Goal: Task Accomplishment & Management: Use online tool/utility

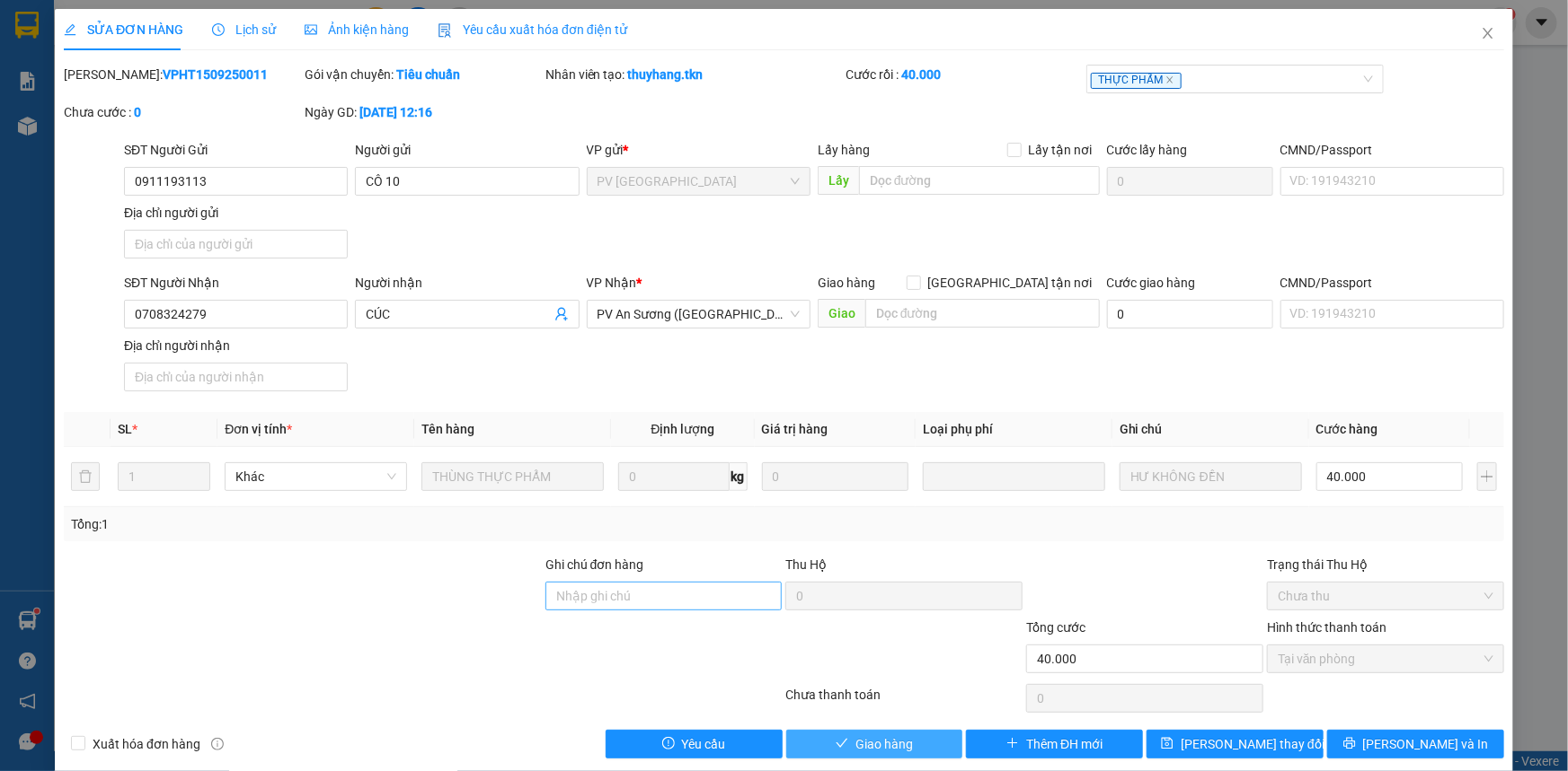
drag, startPoint x: 898, startPoint y: 736, endPoint x: 726, endPoint y: 603, distance: 217.4
click at [899, 736] on span "Giao hàng" at bounding box center [884, 744] width 57 height 20
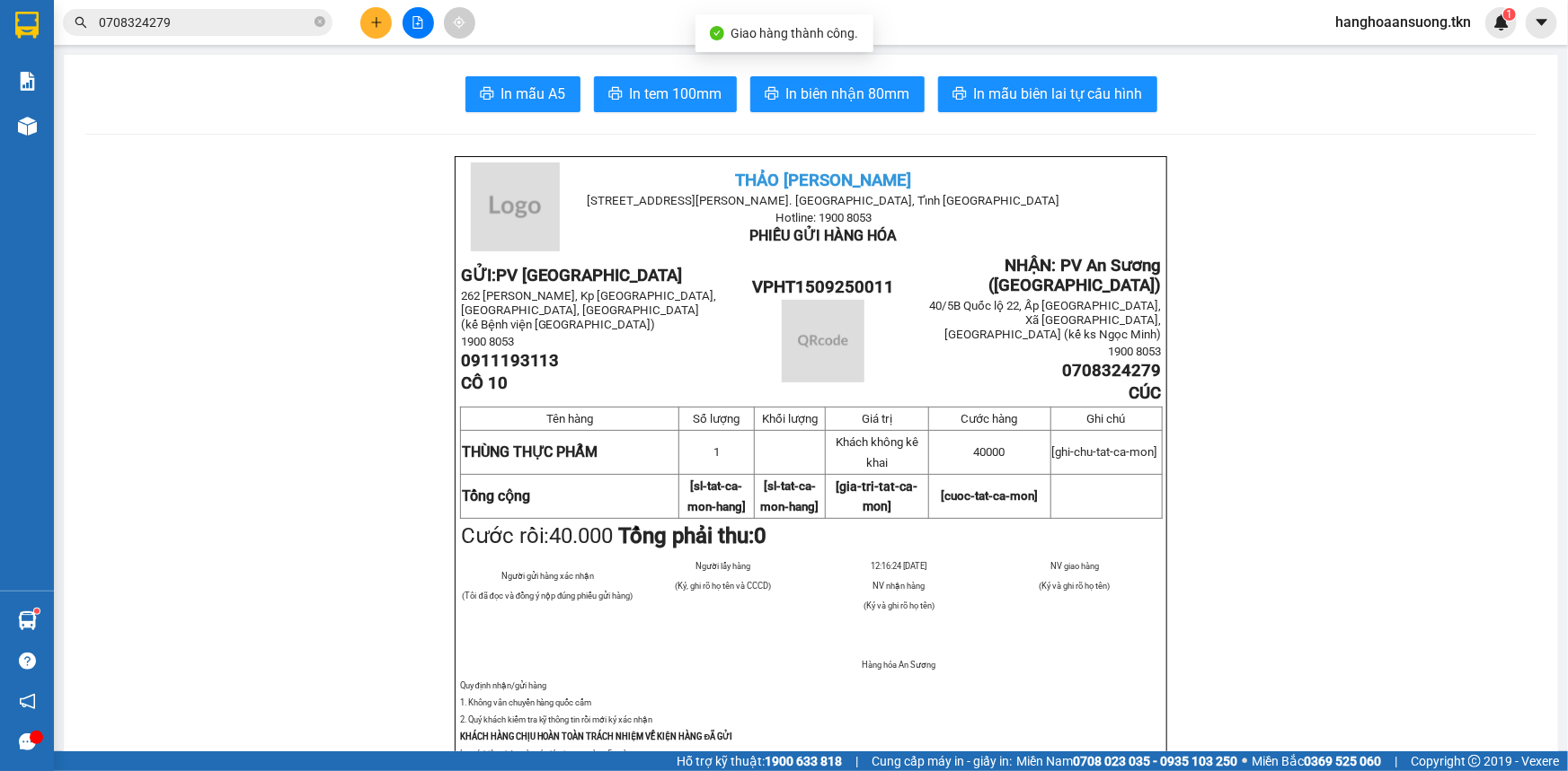
click at [217, 28] on input "0708324279" at bounding box center [205, 21] width 212 height 20
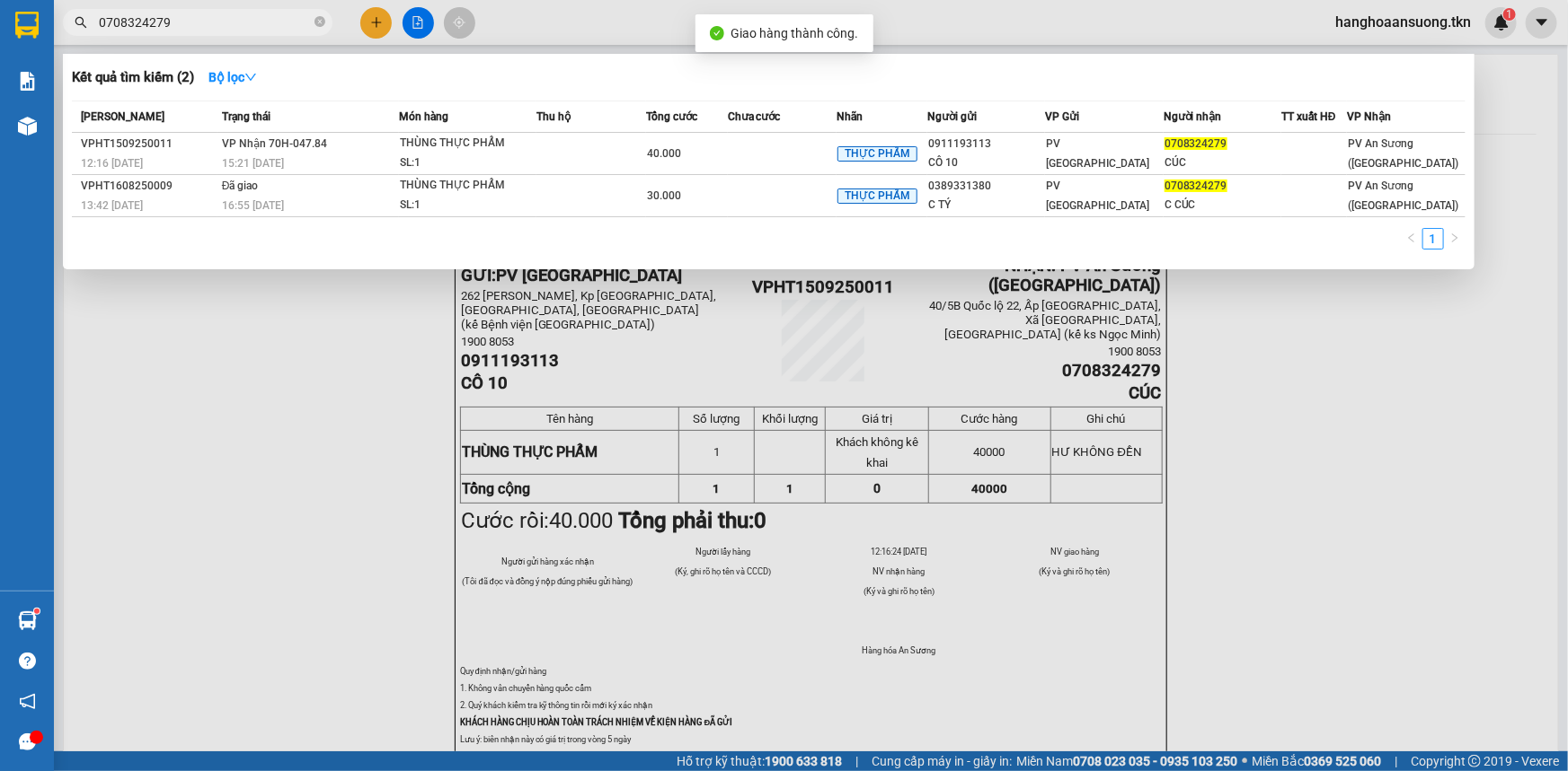
click at [385, 13] on div at bounding box center [784, 385] width 1568 height 771
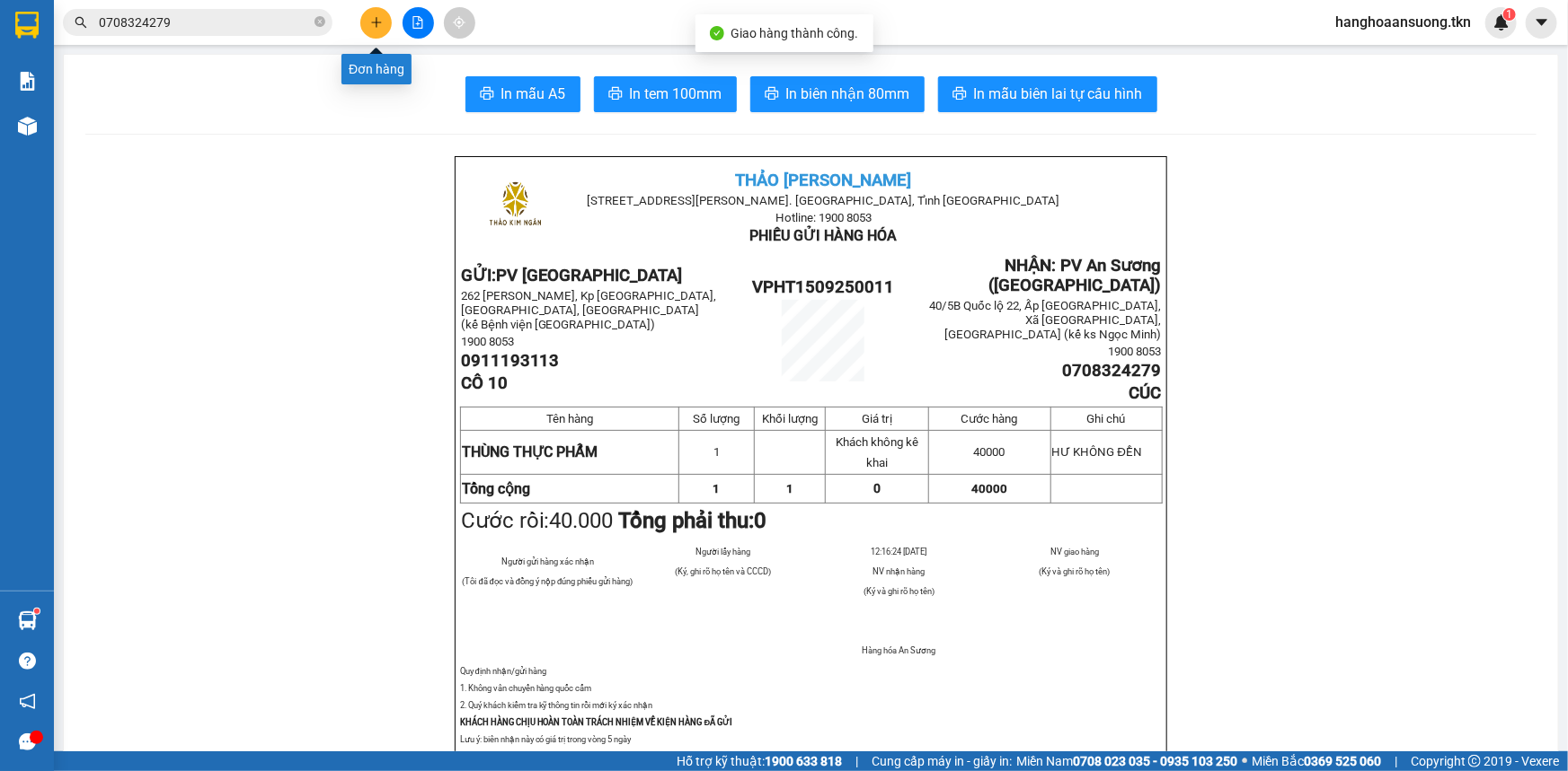
click at [382, 29] on button at bounding box center [376, 23] width 32 height 32
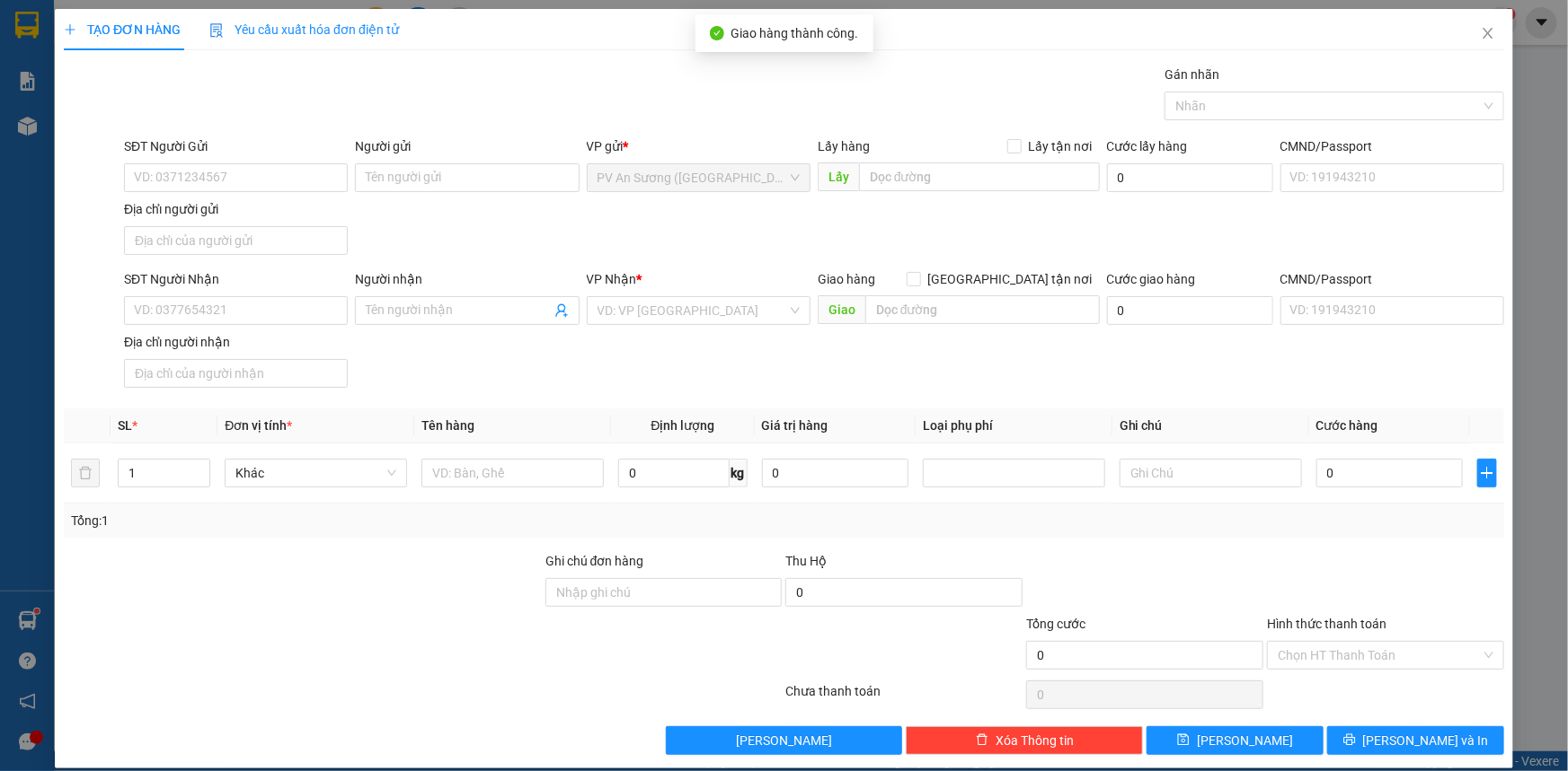
click at [225, 193] on div "SĐT Người Gửi VD: 0371234567" at bounding box center [236, 167] width 223 height 63
click at [269, 180] on input "SĐT Người Gửi" at bounding box center [236, 178] width 223 height 29
type input "0909424586"
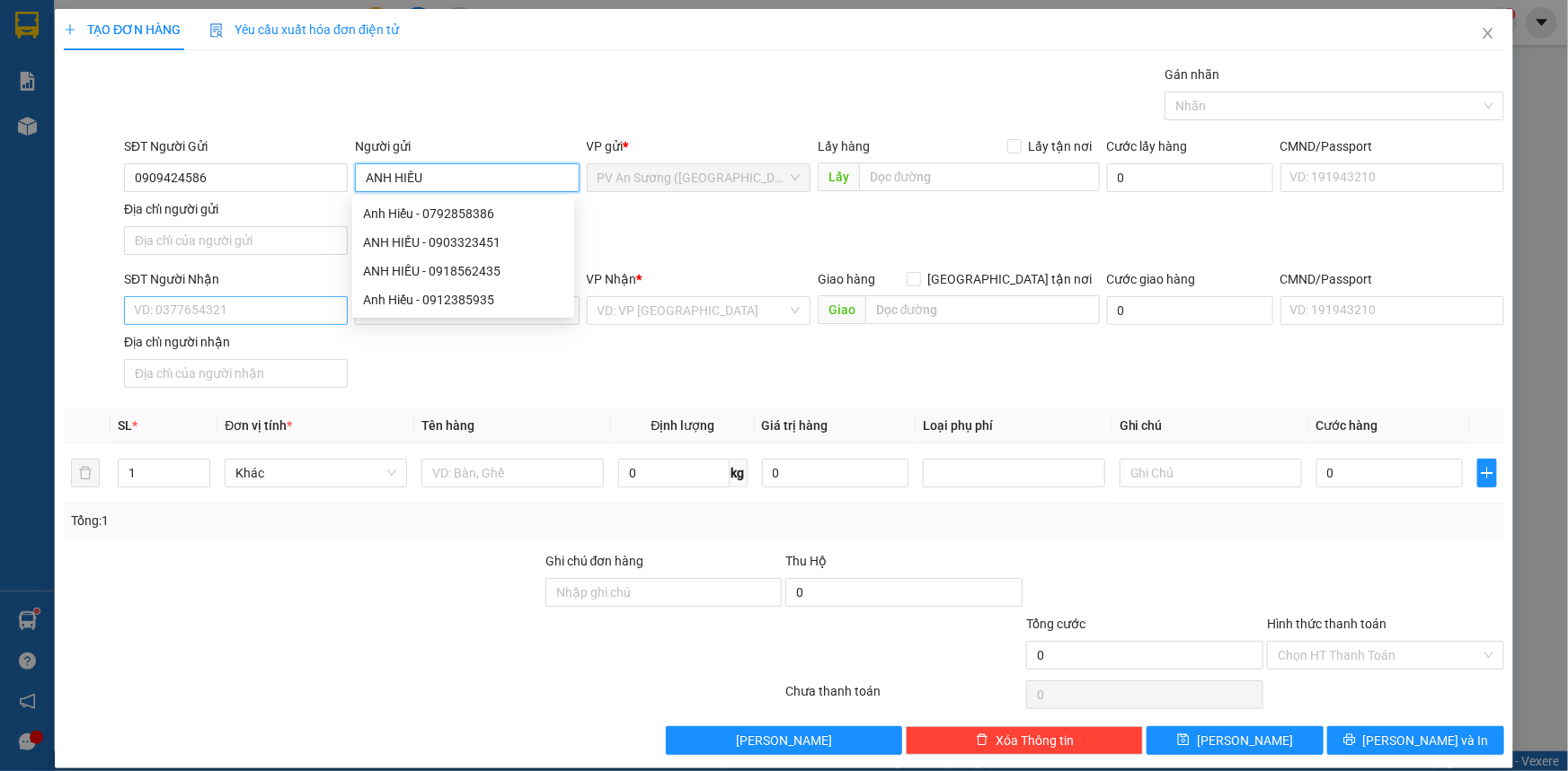
type input "ANH HIẾU"
click at [218, 306] on input "SĐT Người Nhận" at bounding box center [236, 310] width 223 height 29
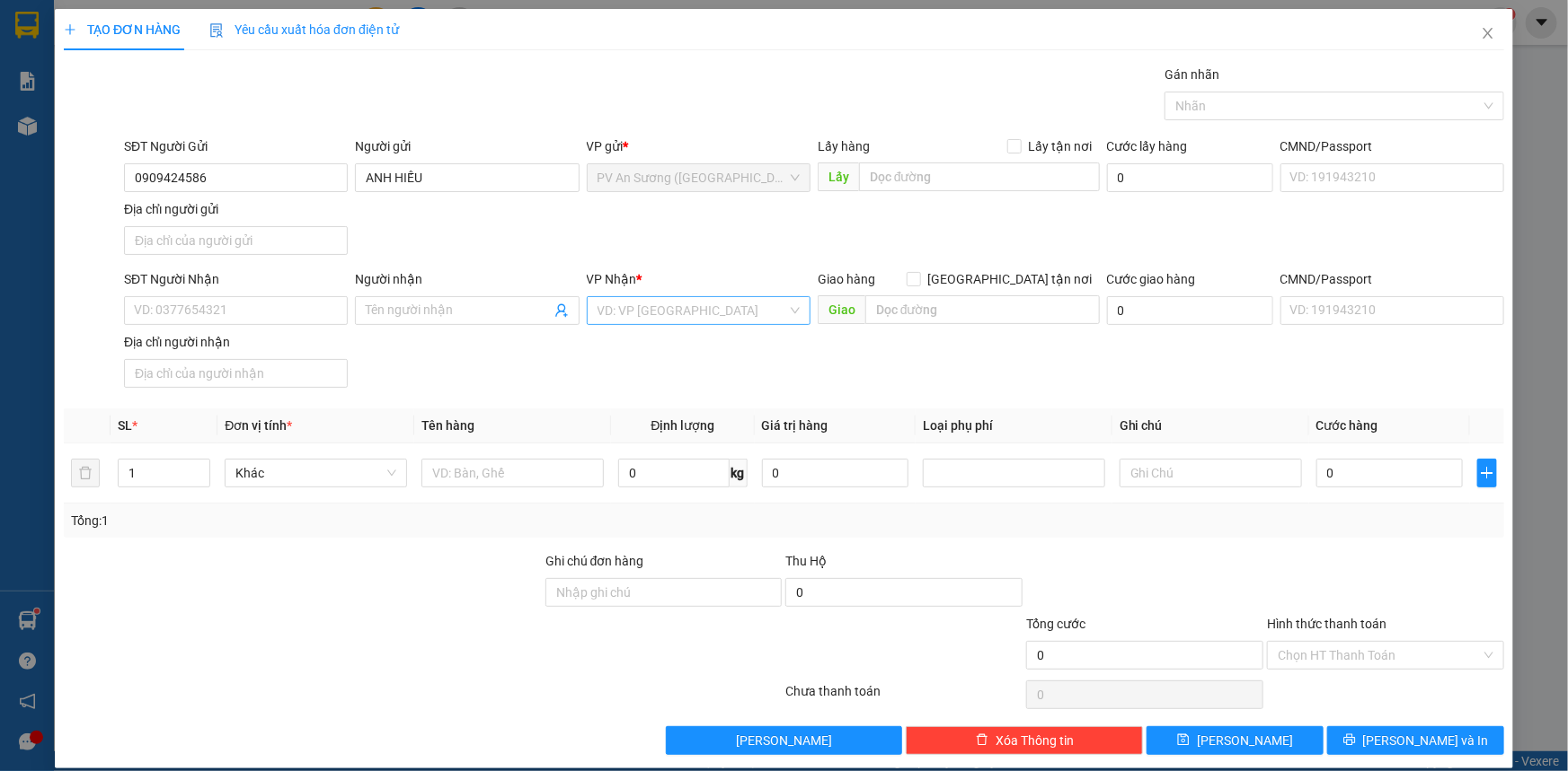
click at [727, 303] on input "search" at bounding box center [692, 310] width 190 height 27
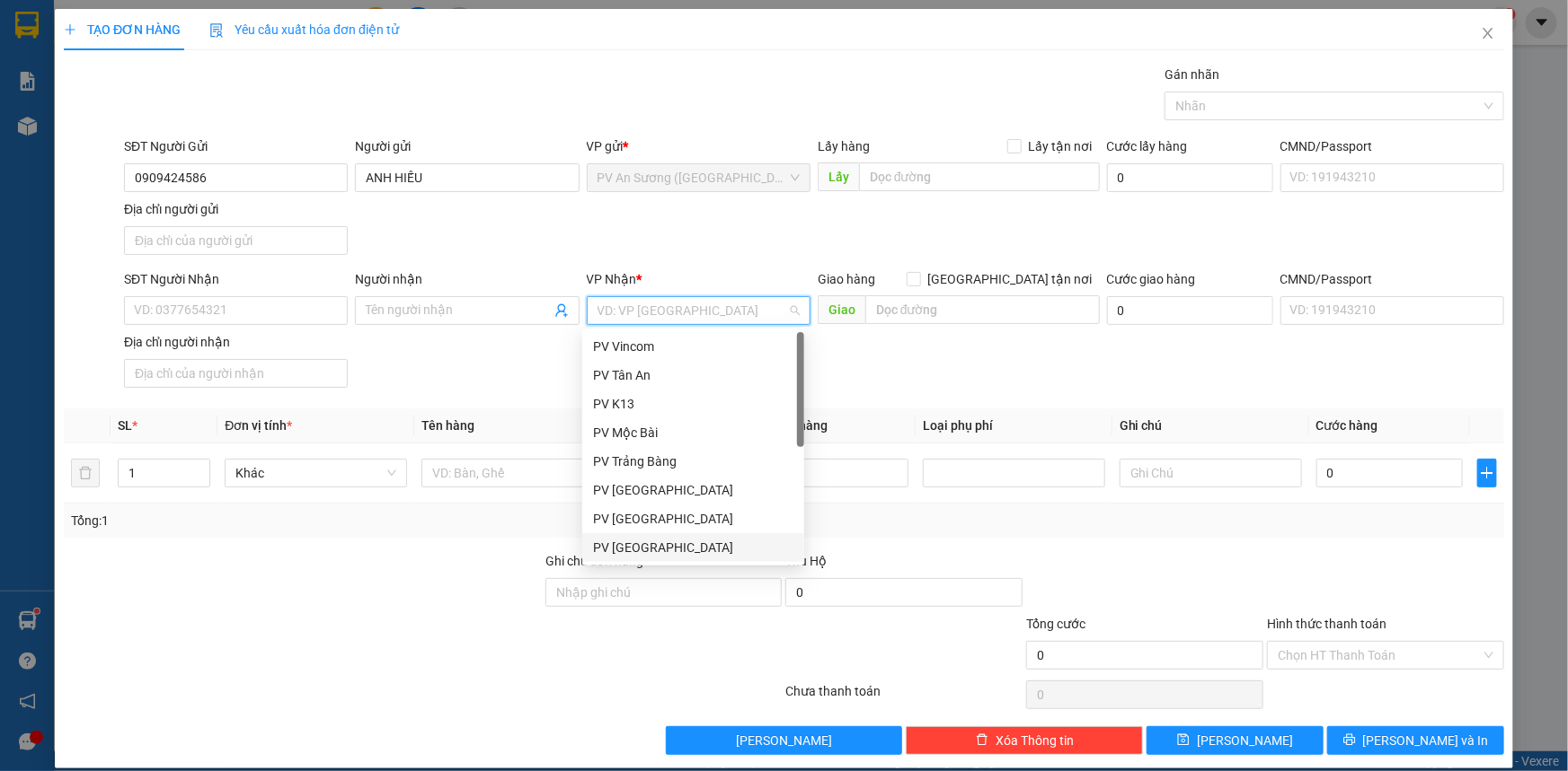
click at [640, 551] on div "PV [GEOGRAPHIC_DATA]" at bounding box center [693, 548] width 200 height 20
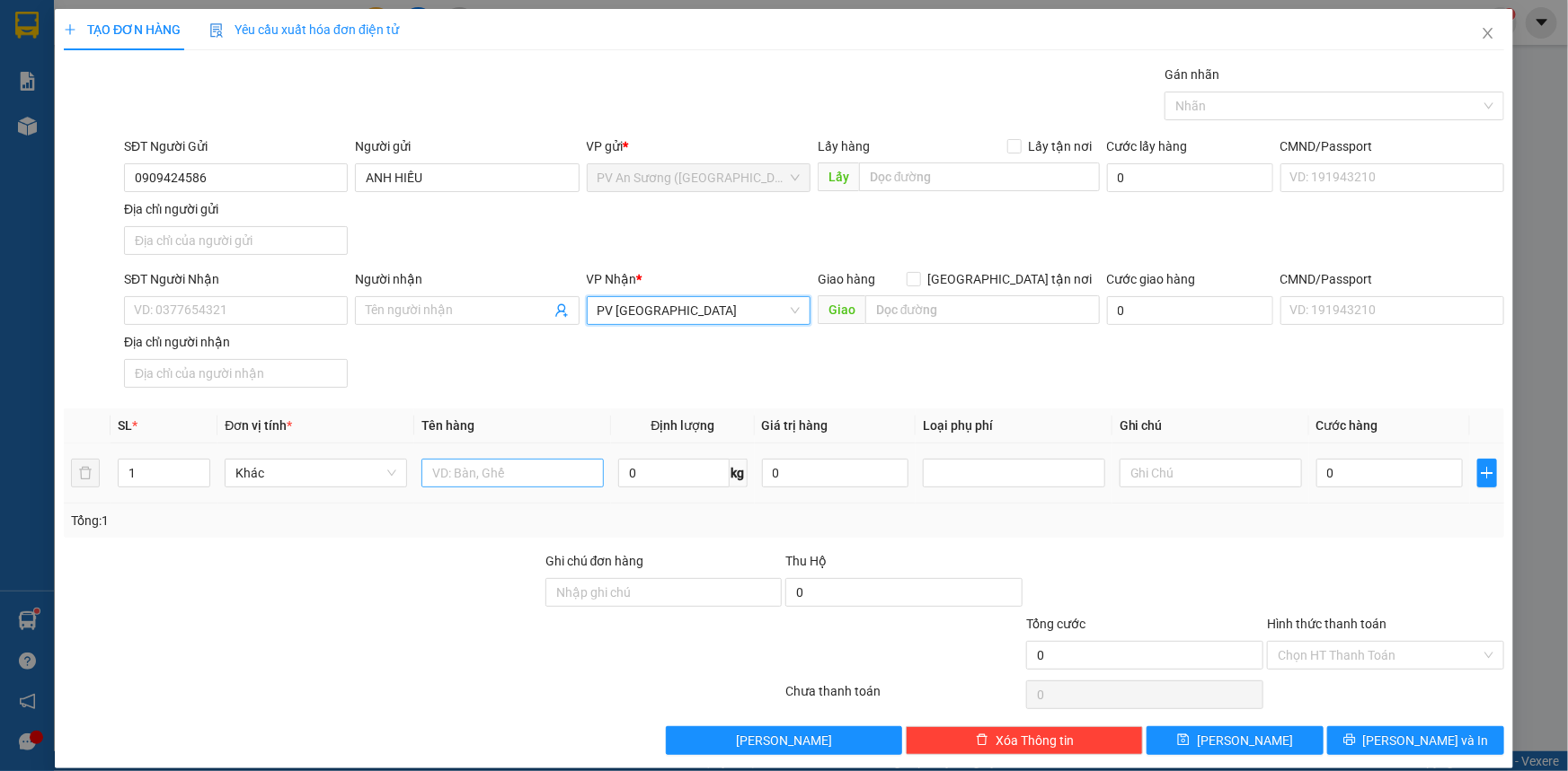
click at [502, 457] on div at bounding box center [512, 473] width 182 height 36
click at [496, 479] on input "text" at bounding box center [512, 473] width 182 height 29
click at [1273, 108] on div at bounding box center [1325, 106] width 312 height 21
type input "TRÁI CÂY"
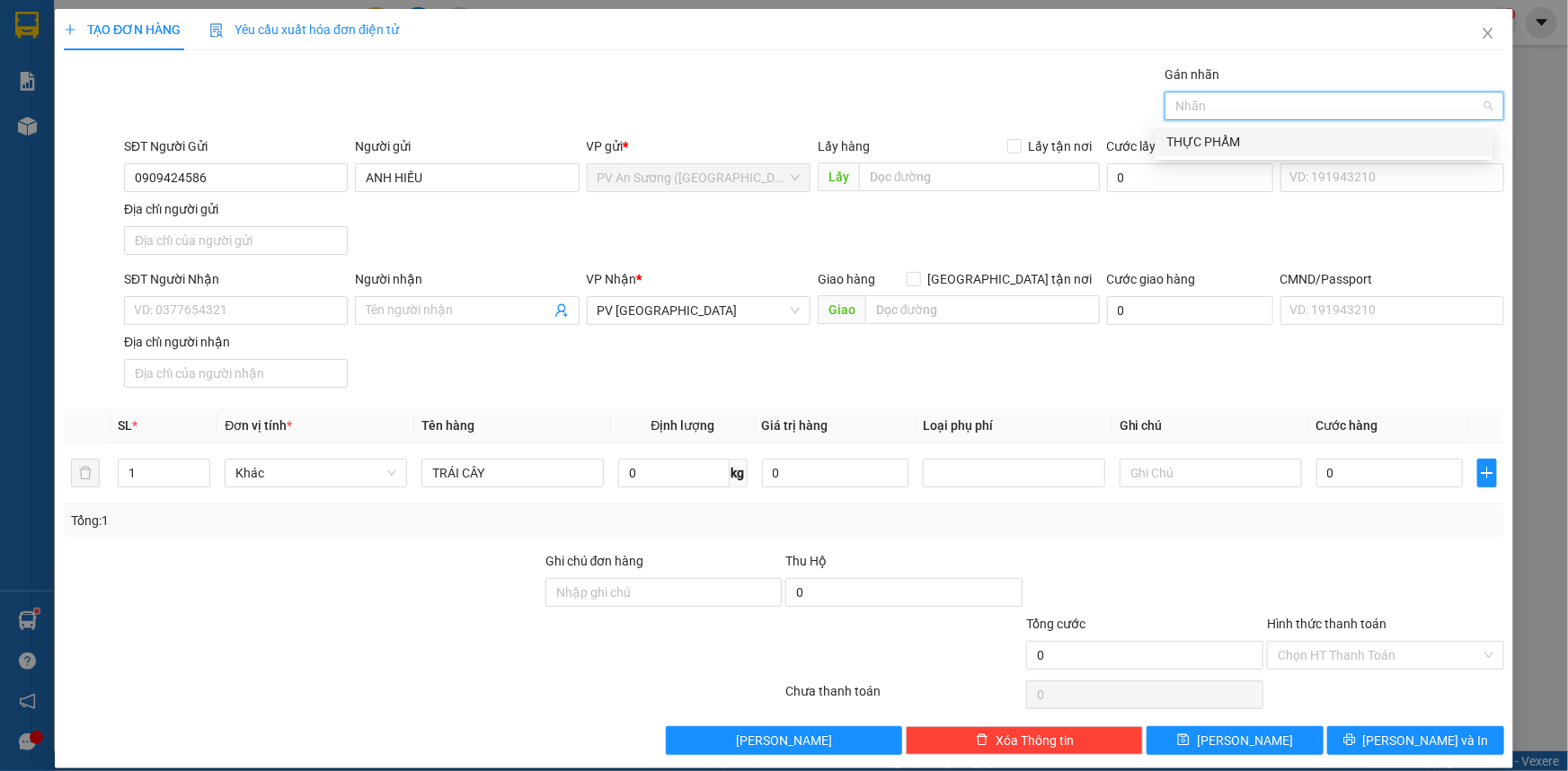
click at [1240, 136] on div "THỰC PHẨM" at bounding box center [1323, 141] width 315 height 20
click at [486, 323] on span at bounding box center [467, 310] width 223 height 29
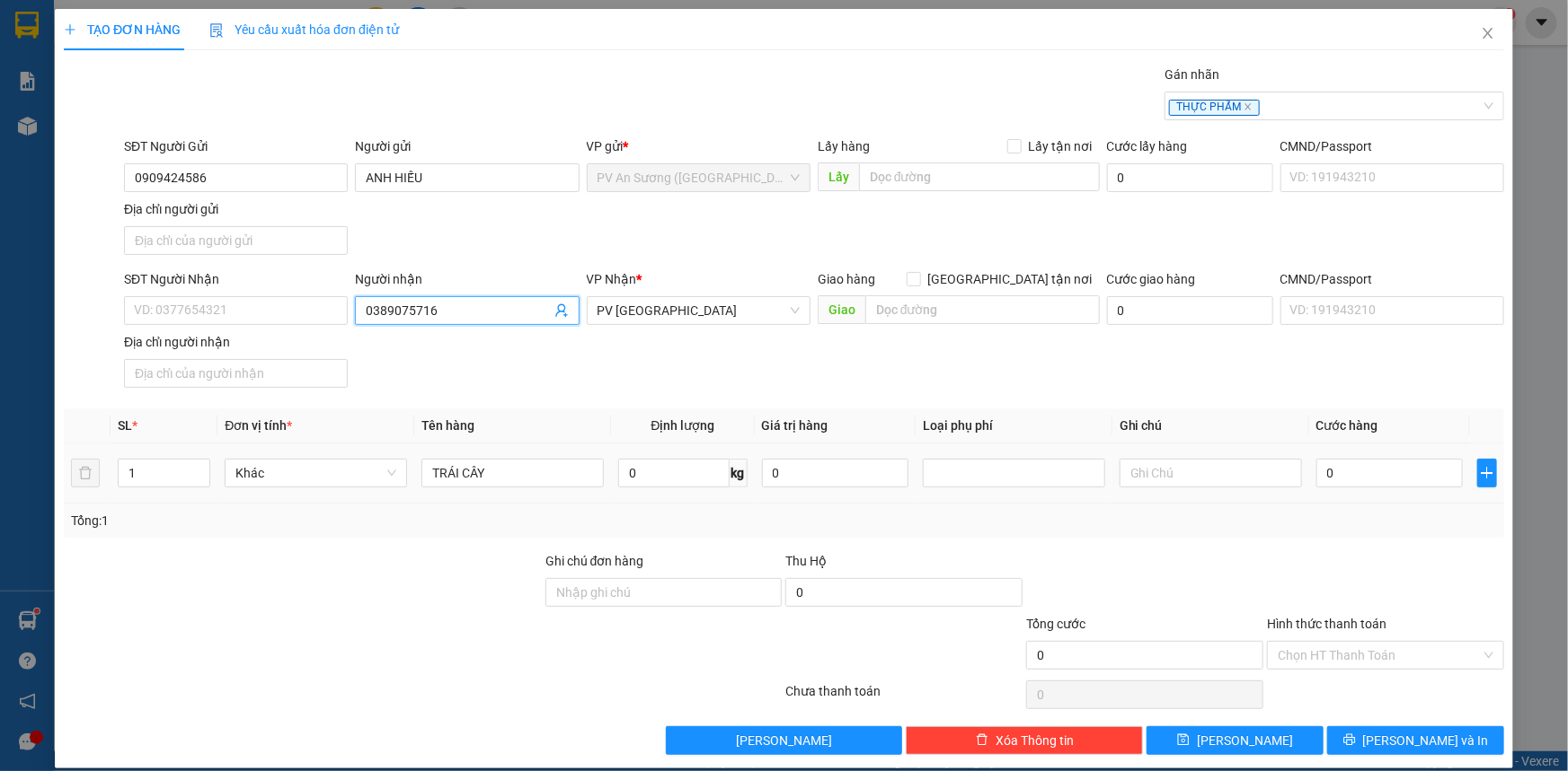
type input "0389075716"
click at [1215, 490] on div at bounding box center [1210, 473] width 182 height 36
type input "HƯ KHÔNG ĐỀN"
type input "003"
type input "3"
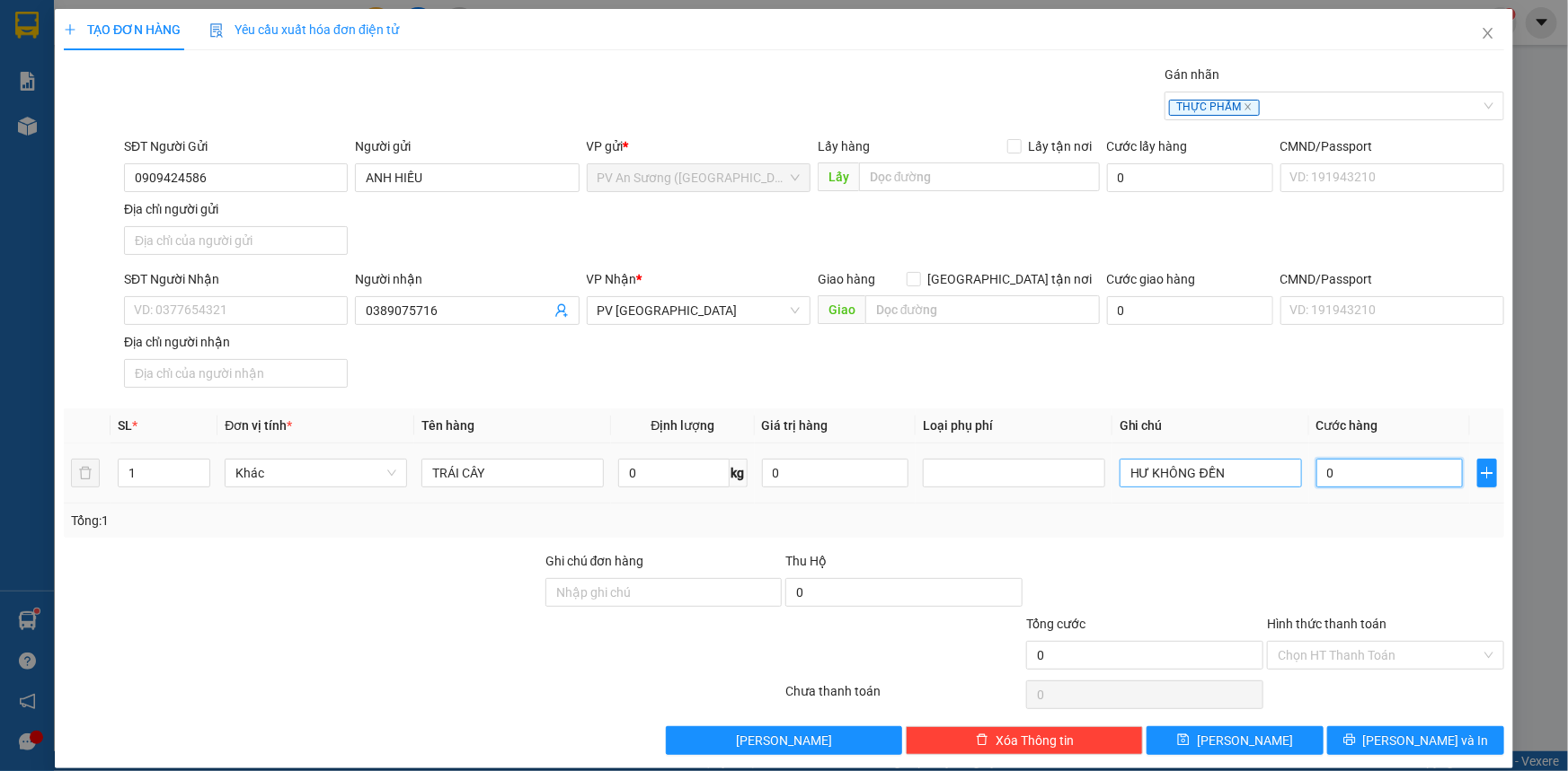
type input "3"
type input "0.030"
type input "30"
type input "30.000"
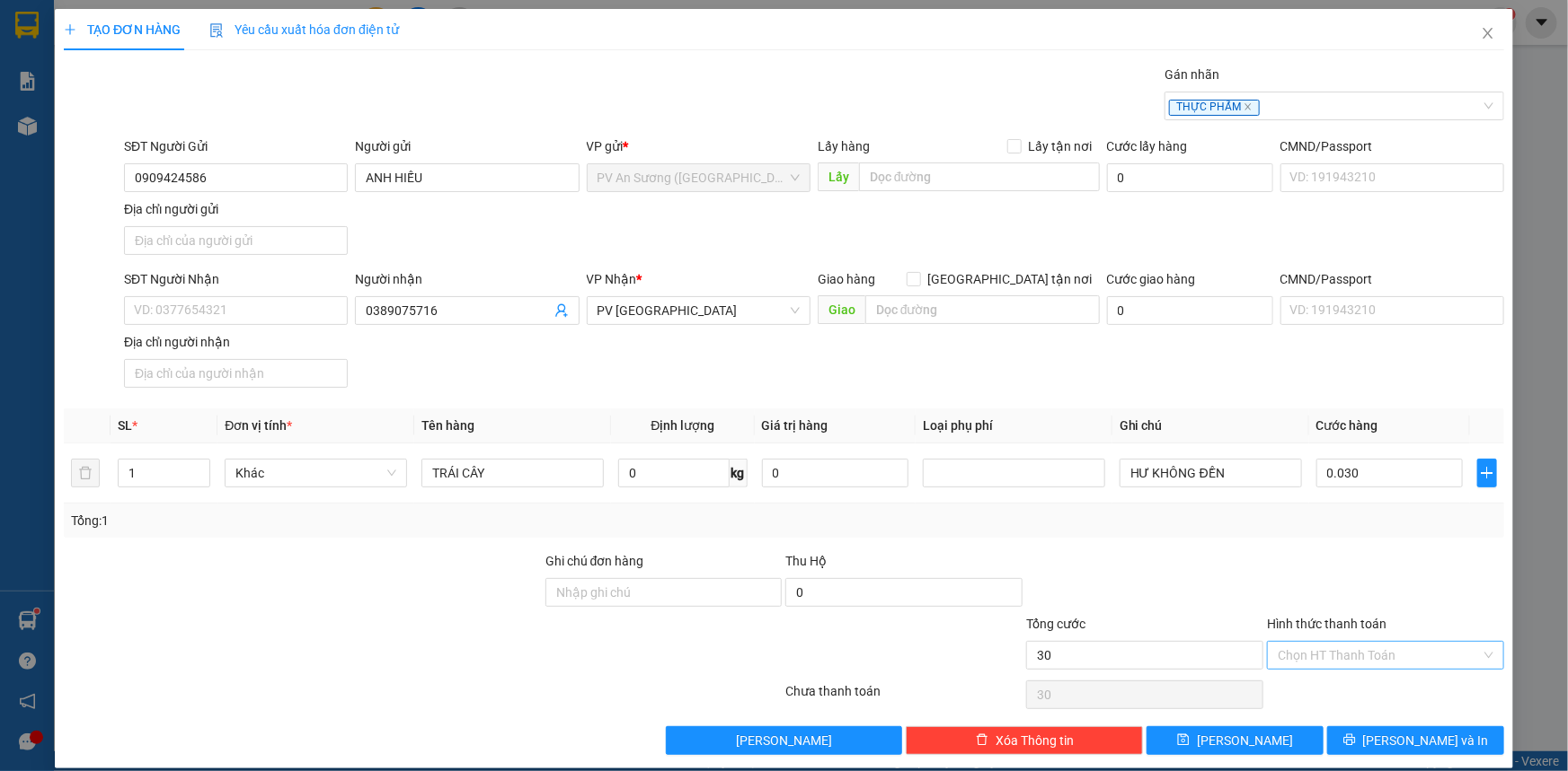
type input "30.000"
click at [1341, 648] on input "Hình thức thanh toán" at bounding box center [1378, 655] width 203 height 27
click at [1303, 682] on div "Tại văn phòng" at bounding box center [1374, 689] width 214 height 20
type input "0"
click at [1445, 762] on div "TẠO ĐƠN HÀNG Yêu cầu xuất hóa đơn điện tử Transit Pickup Surcharge Ids Transit …" at bounding box center [784, 389] width 1458 height 760
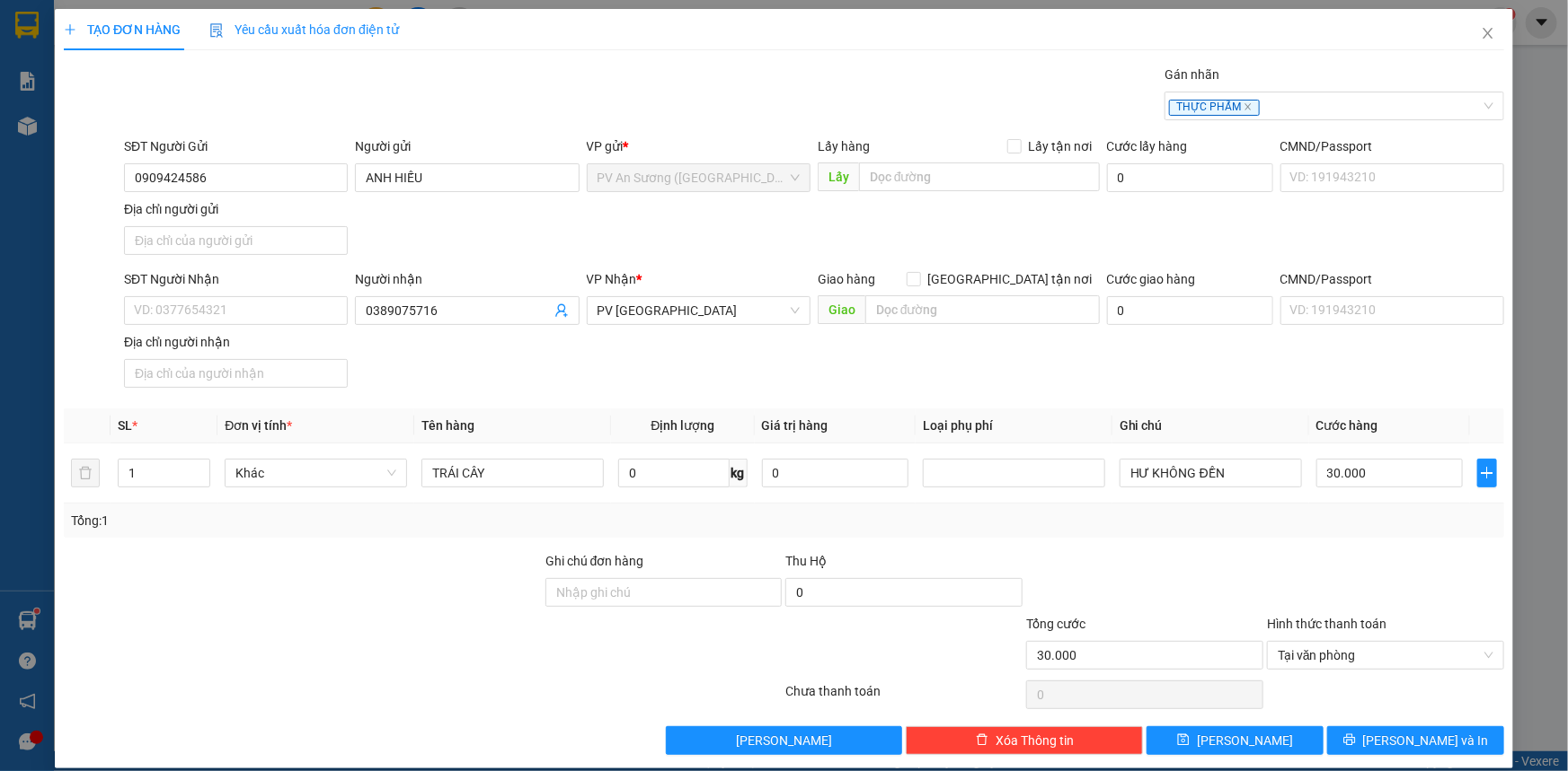
click at [1445, 761] on div "TẠO ĐƠN HÀNG Yêu cầu xuất hóa đơn điện tử Transit Pickup Surcharge Ids Transit …" at bounding box center [784, 389] width 1458 height 760
click at [1427, 743] on span "[PERSON_NAME] và In" at bounding box center [1426, 740] width 126 height 20
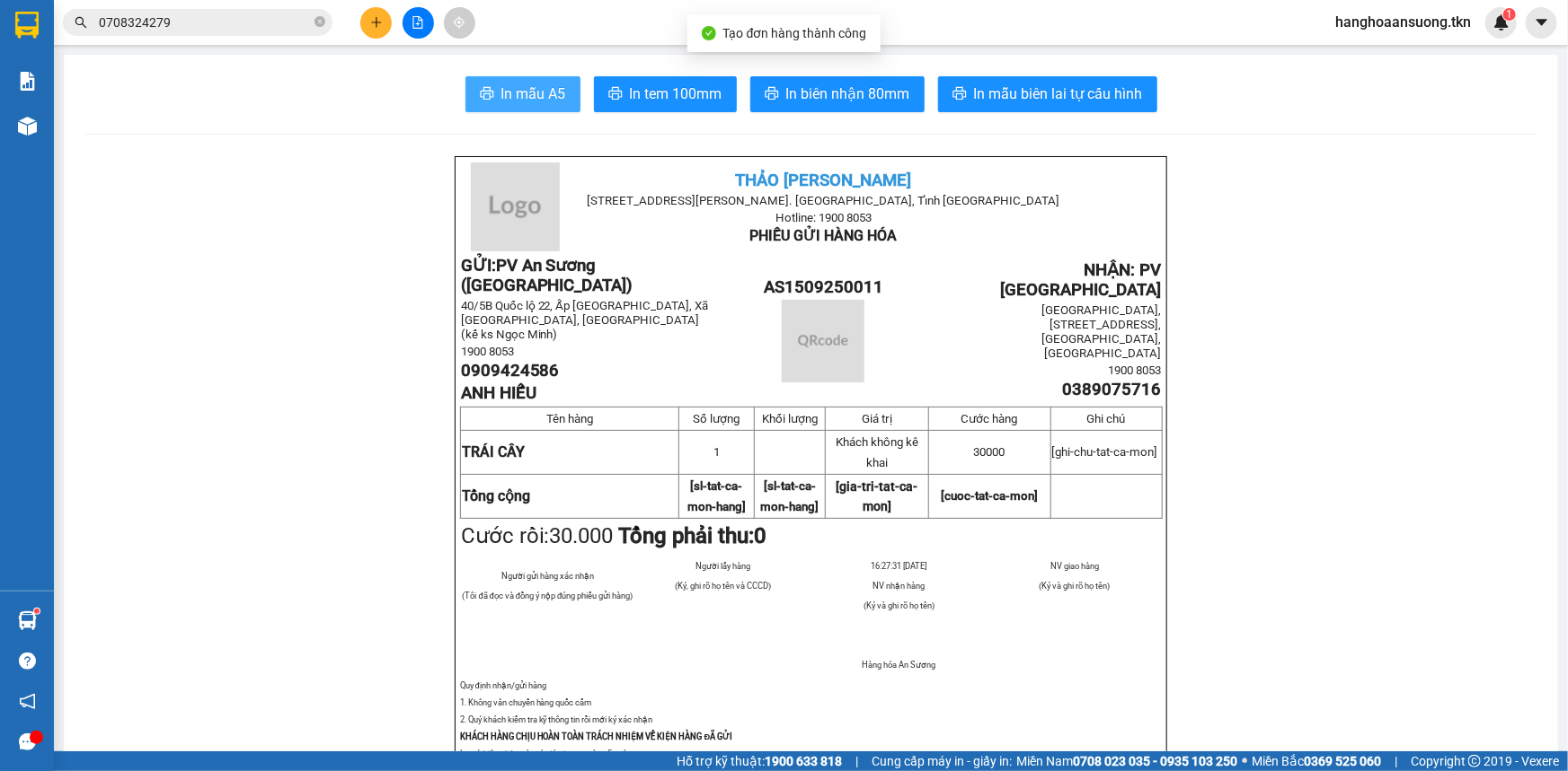
click at [544, 84] on span "In mẫu A5" at bounding box center [533, 93] width 65 height 22
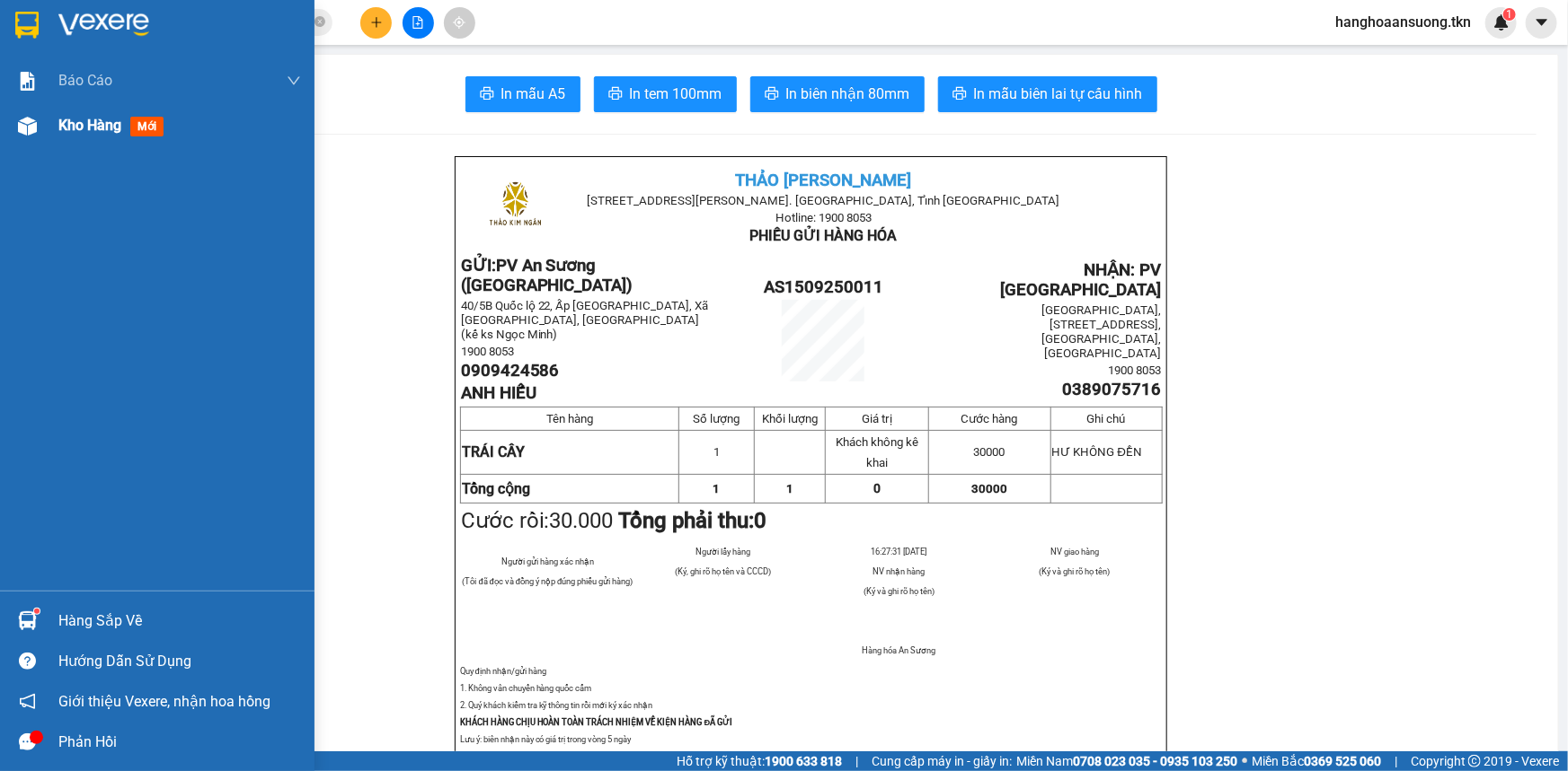
click at [0, 130] on div "Kho hàng mới" at bounding box center [157, 125] width 314 height 45
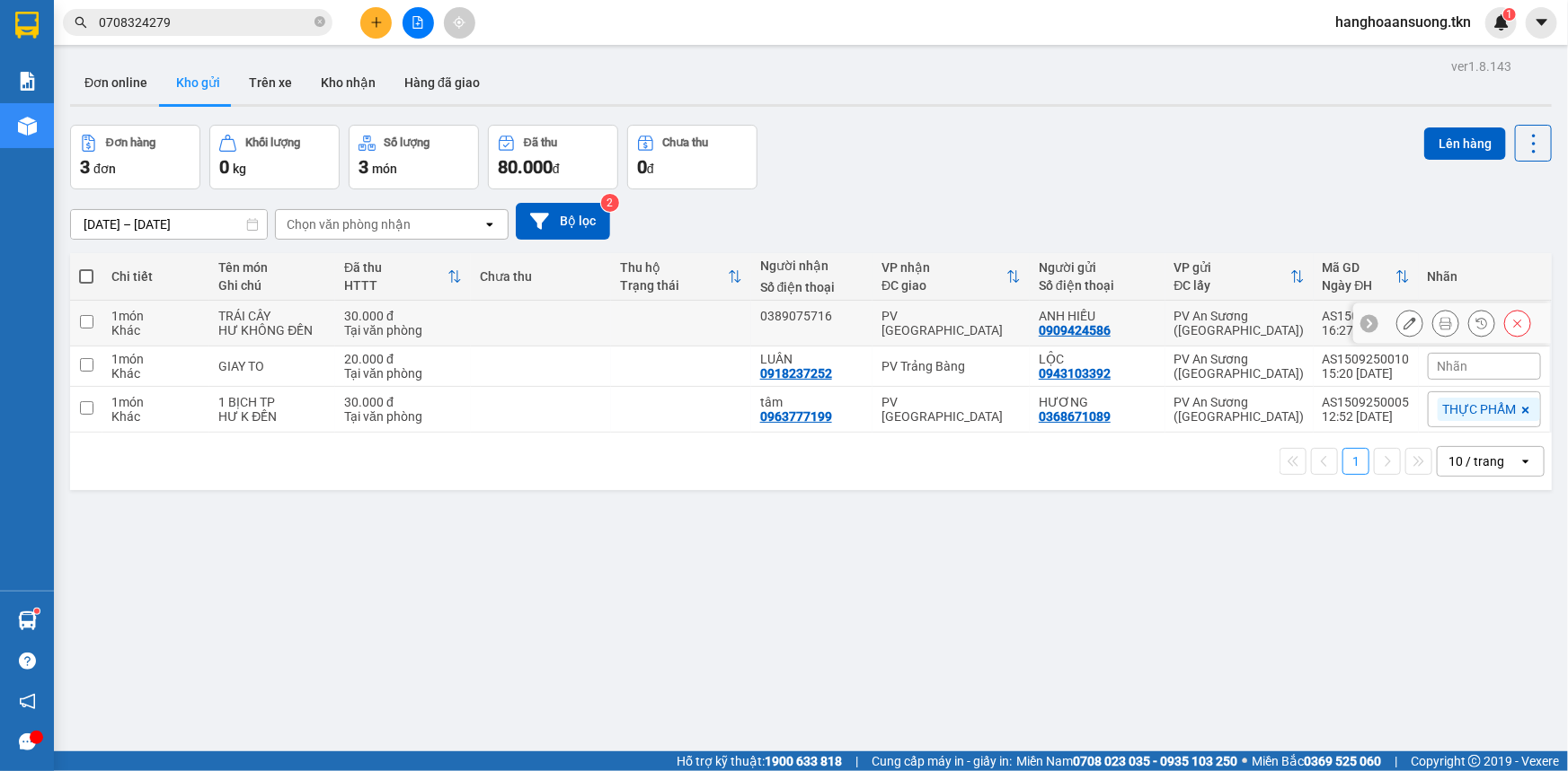
click at [637, 333] on td at bounding box center [681, 323] width 140 height 46
checkbox input "true"
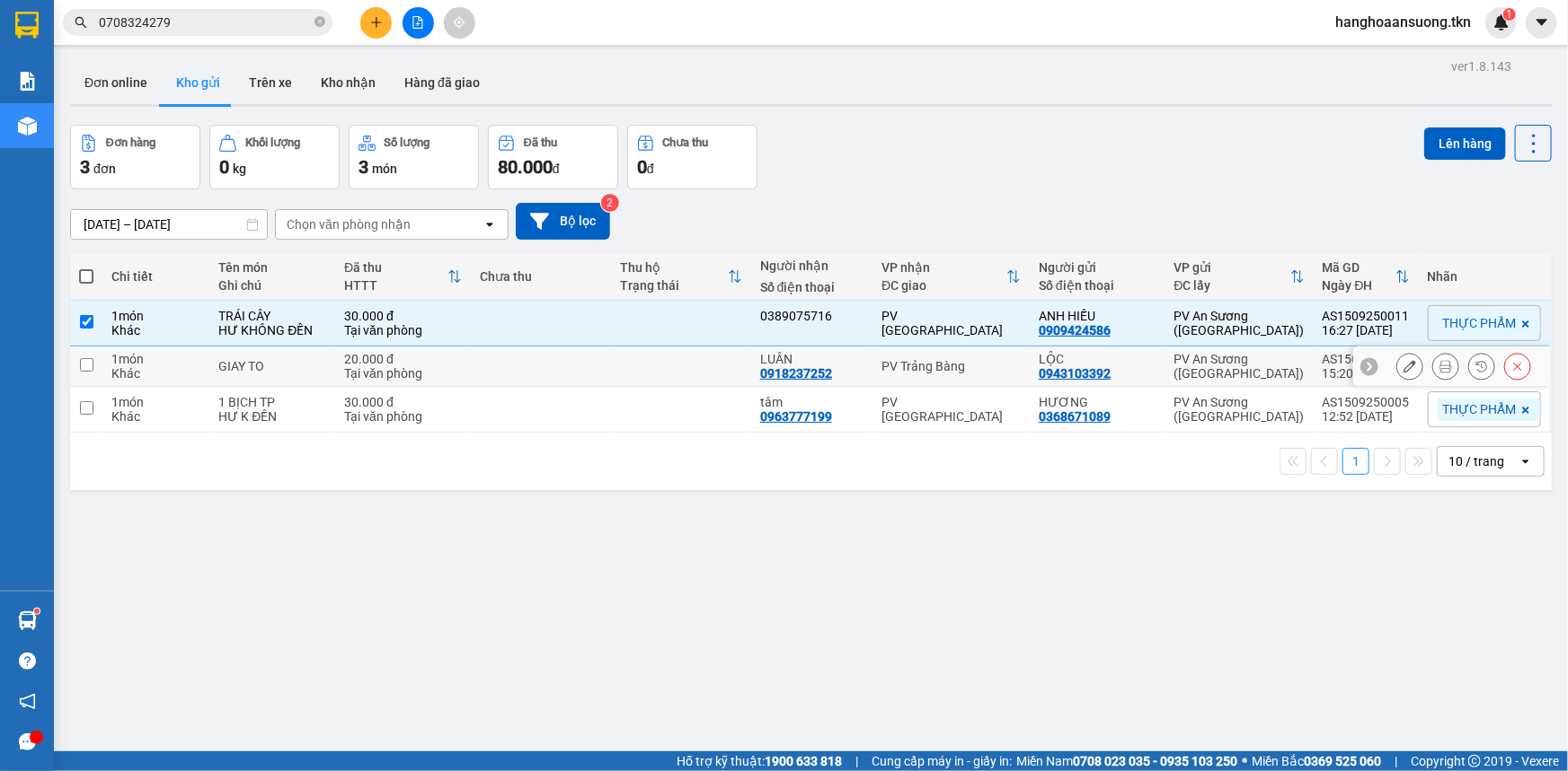
click at [635, 375] on td at bounding box center [681, 366] width 140 height 40
checkbox input "true"
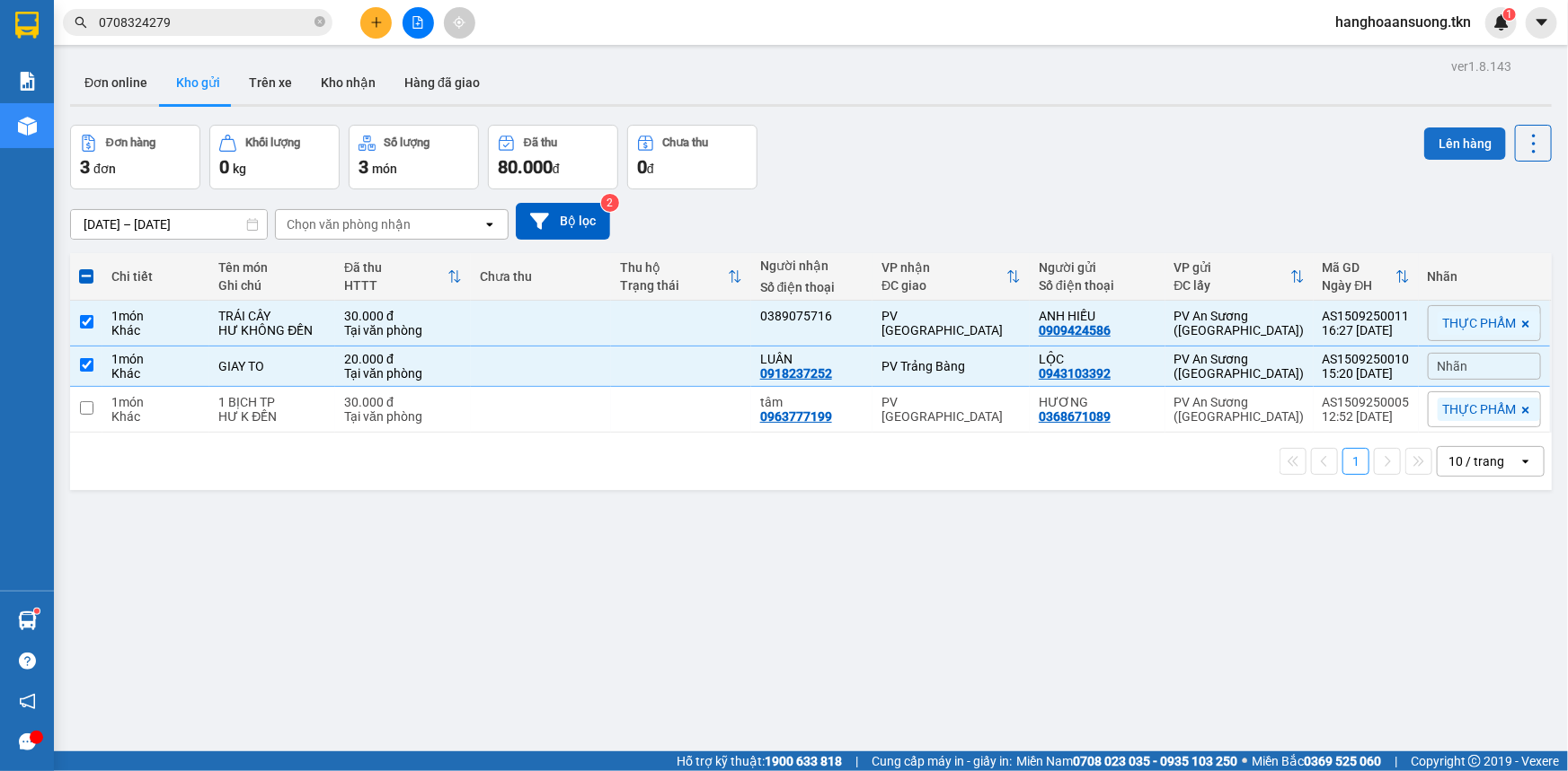
click at [1436, 139] on button "Lên hàng" at bounding box center [1464, 143] width 81 height 33
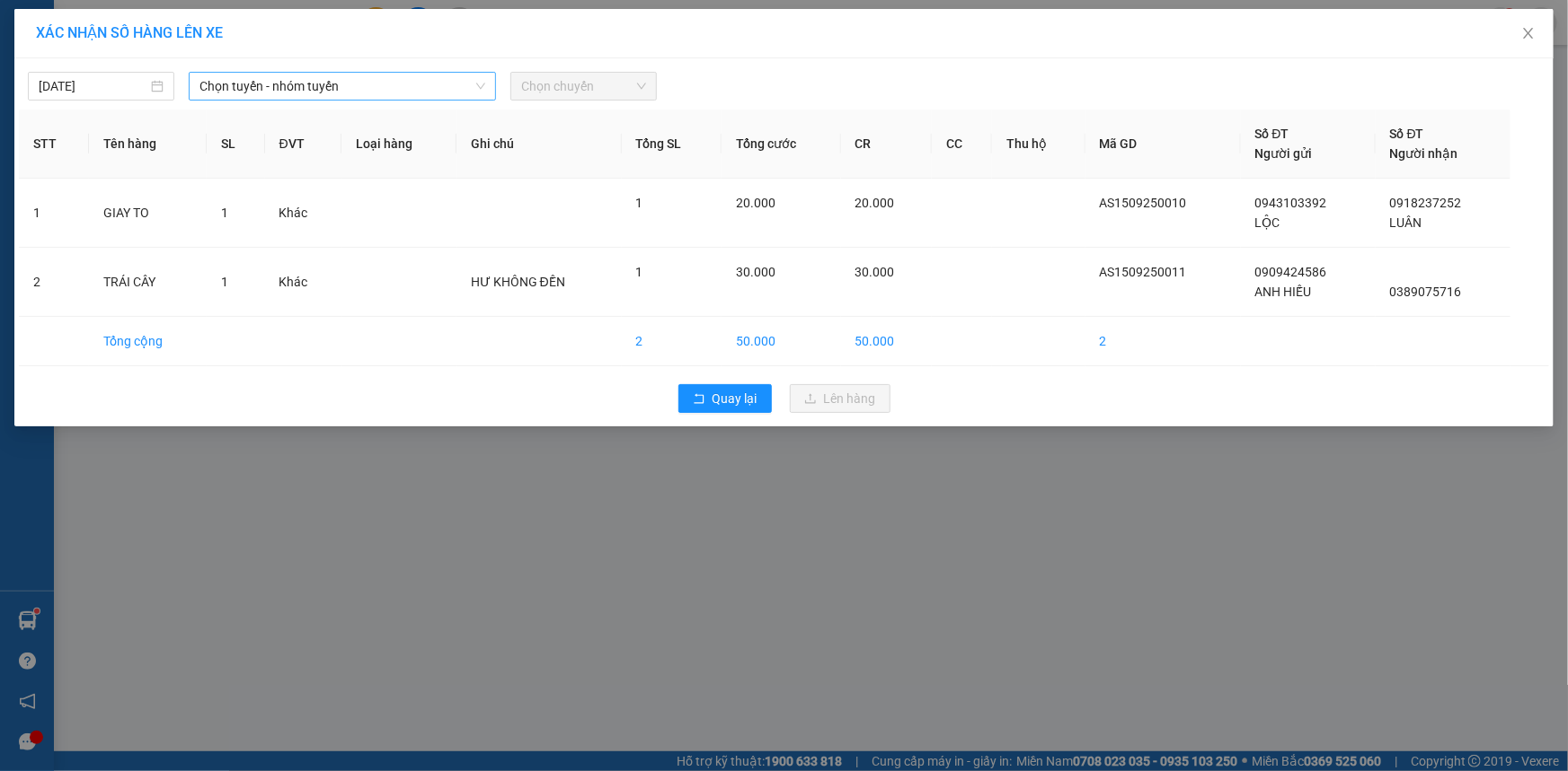
click at [342, 78] on span "Chọn tuyến - nhóm tuyến" at bounding box center [342, 86] width 286 height 27
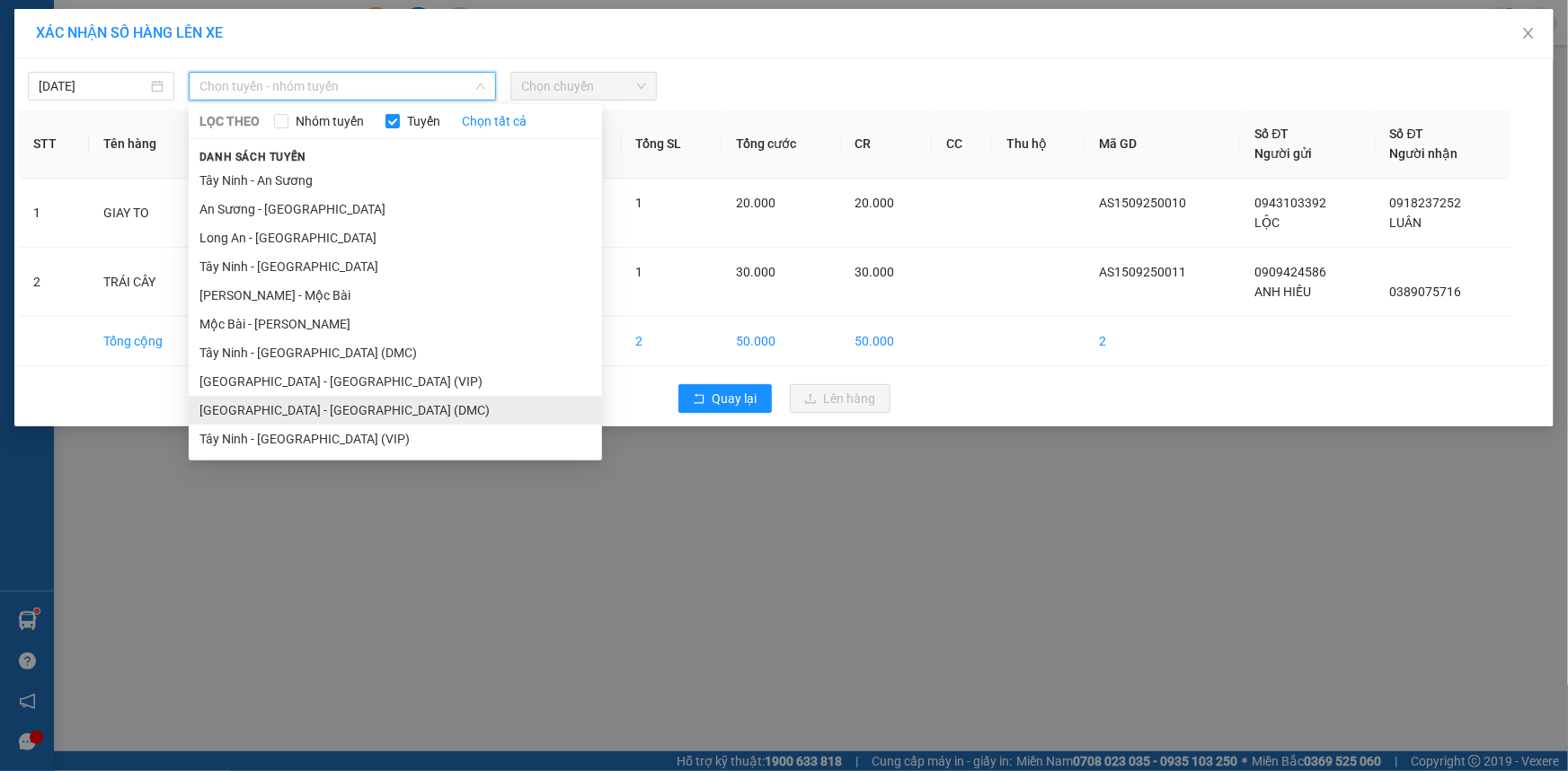
click at [247, 410] on li "[GEOGRAPHIC_DATA] - [GEOGRAPHIC_DATA] (DMC)" at bounding box center [396, 410] width 413 height 29
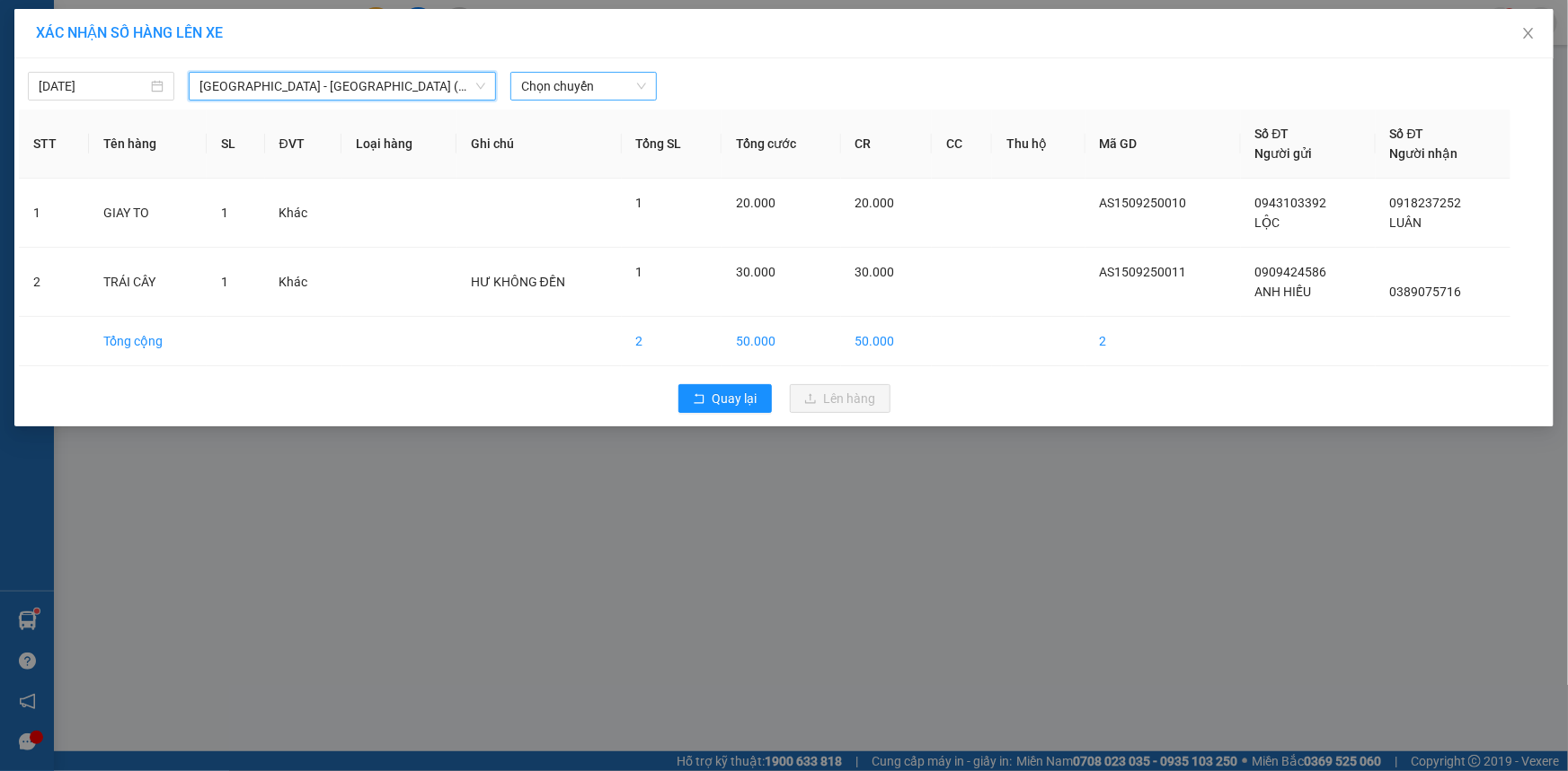
click at [554, 77] on span "Chọn chuyến" at bounding box center [583, 86] width 125 height 27
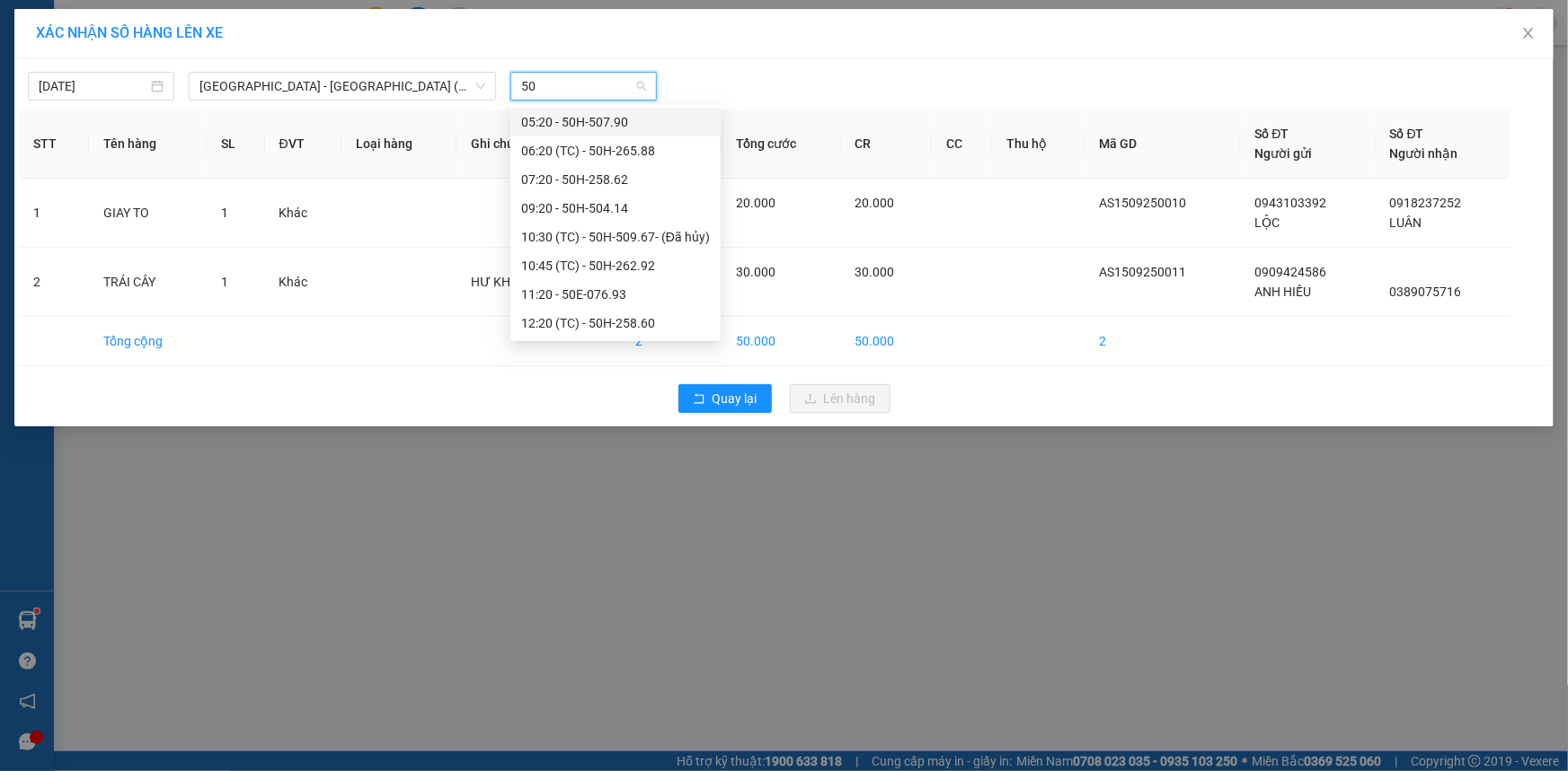
type input "509"
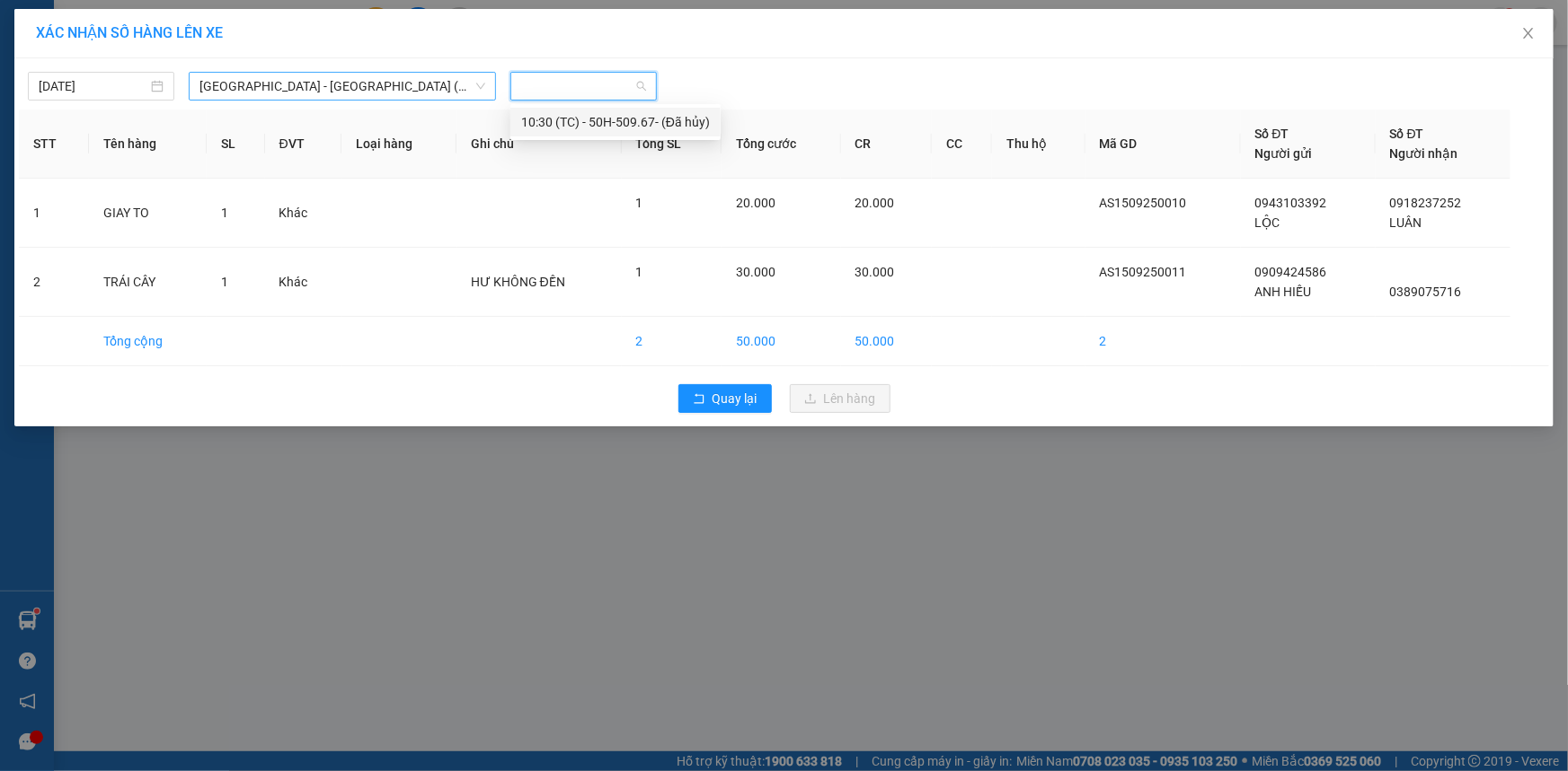
click at [323, 87] on span "[GEOGRAPHIC_DATA] - [GEOGRAPHIC_DATA] (DMC)" at bounding box center [342, 86] width 286 height 27
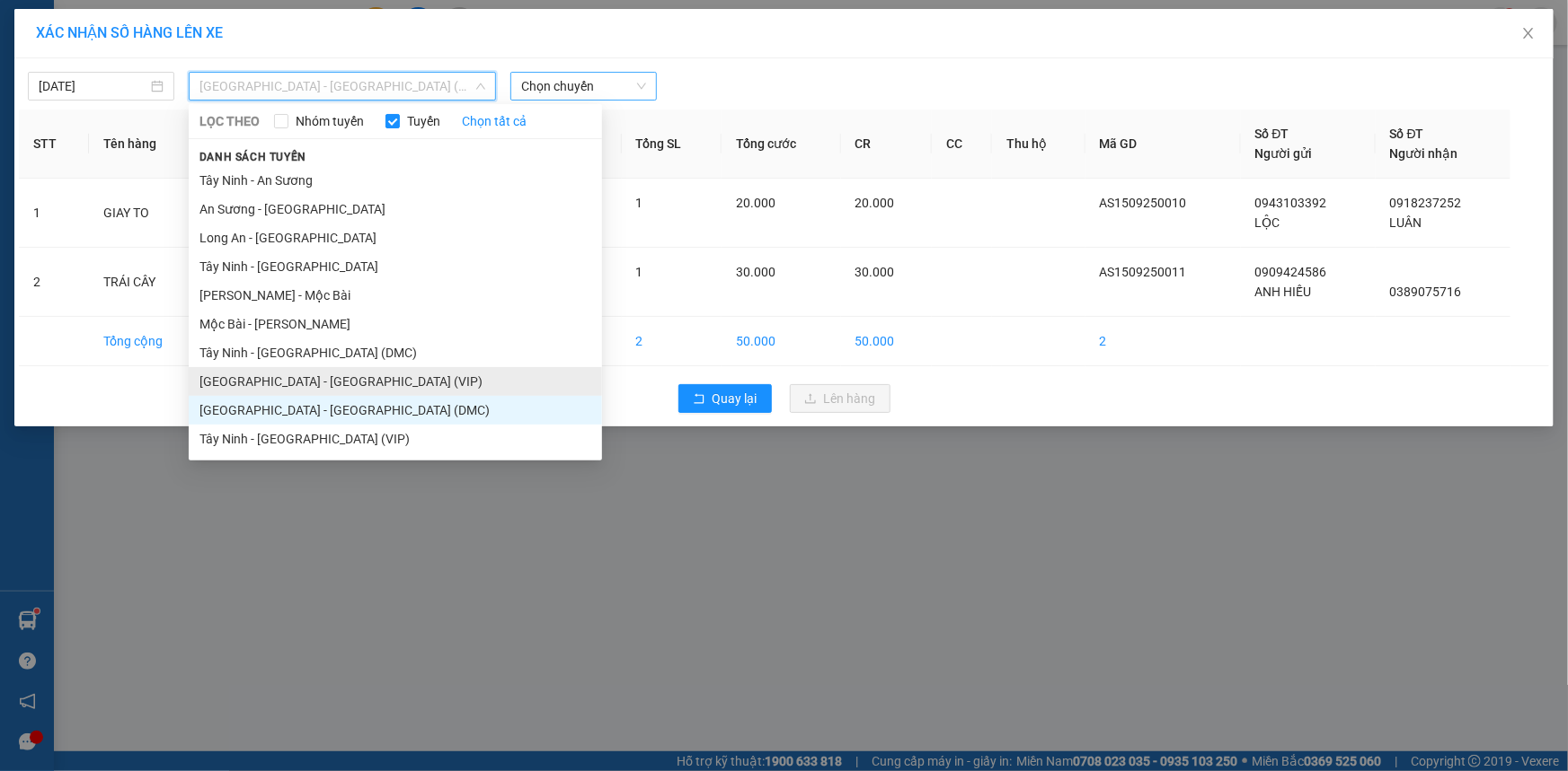
click at [269, 384] on li "[GEOGRAPHIC_DATA] - [GEOGRAPHIC_DATA] (VIP)" at bounding box center [396, 381] width 413 height 29
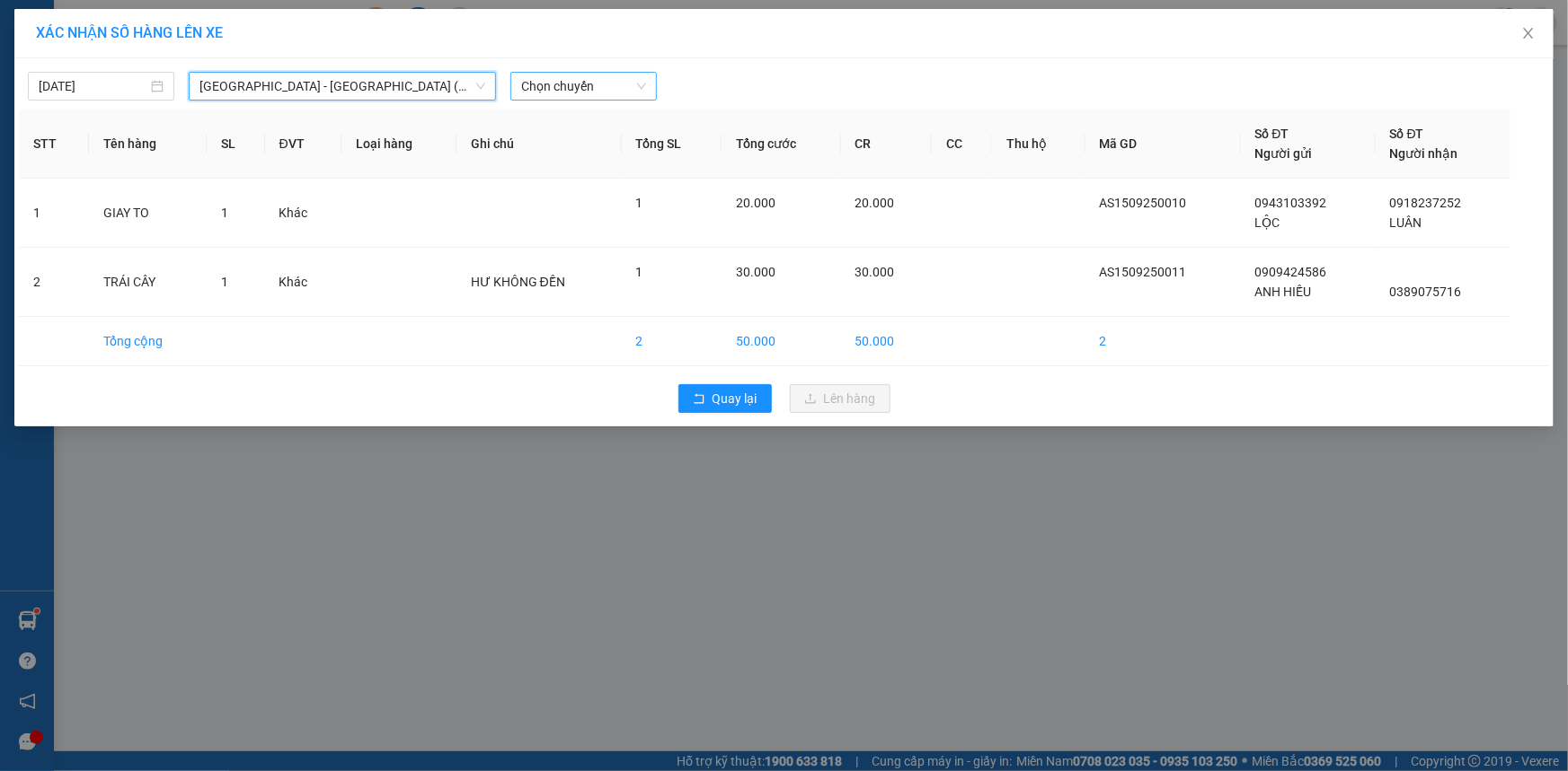
click at [590, 89] on span "Chọn chuyến" at bounding box center [583, 86] width 125 height 27
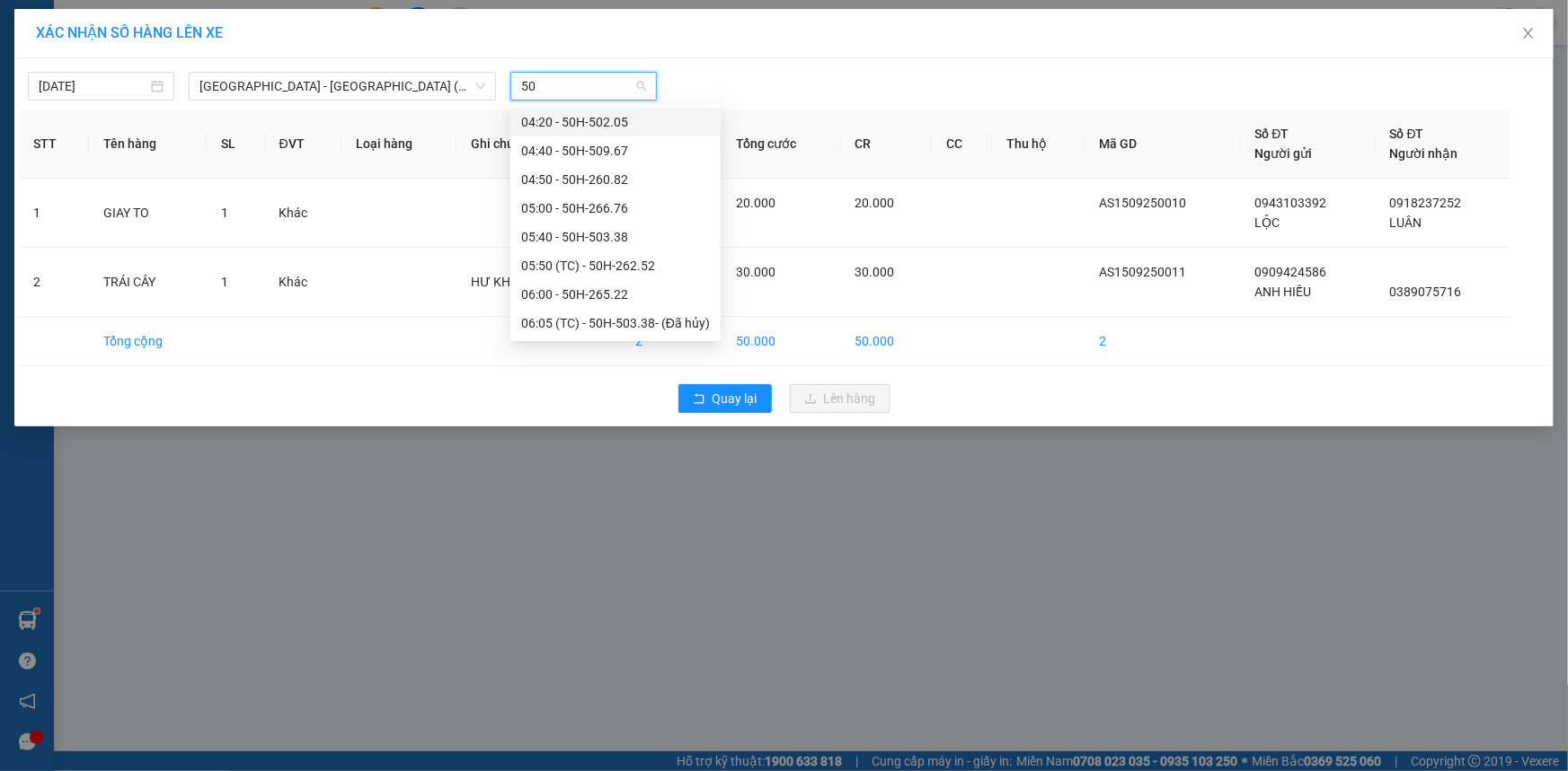
type input "509"
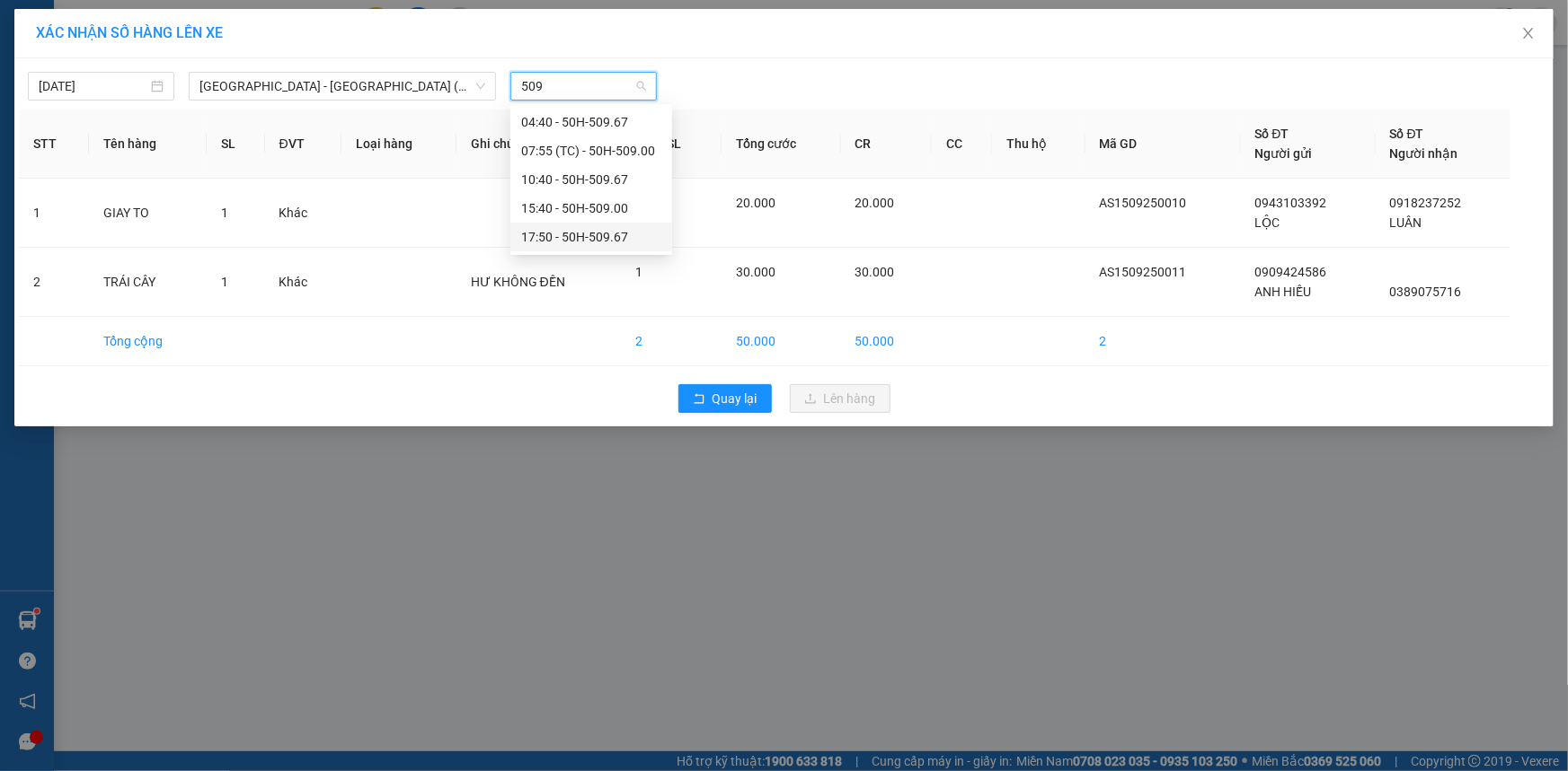
click at [594, 203] on div "15:40 - 50H-509.00" at bounding box center [591, 207] width 140 height 20
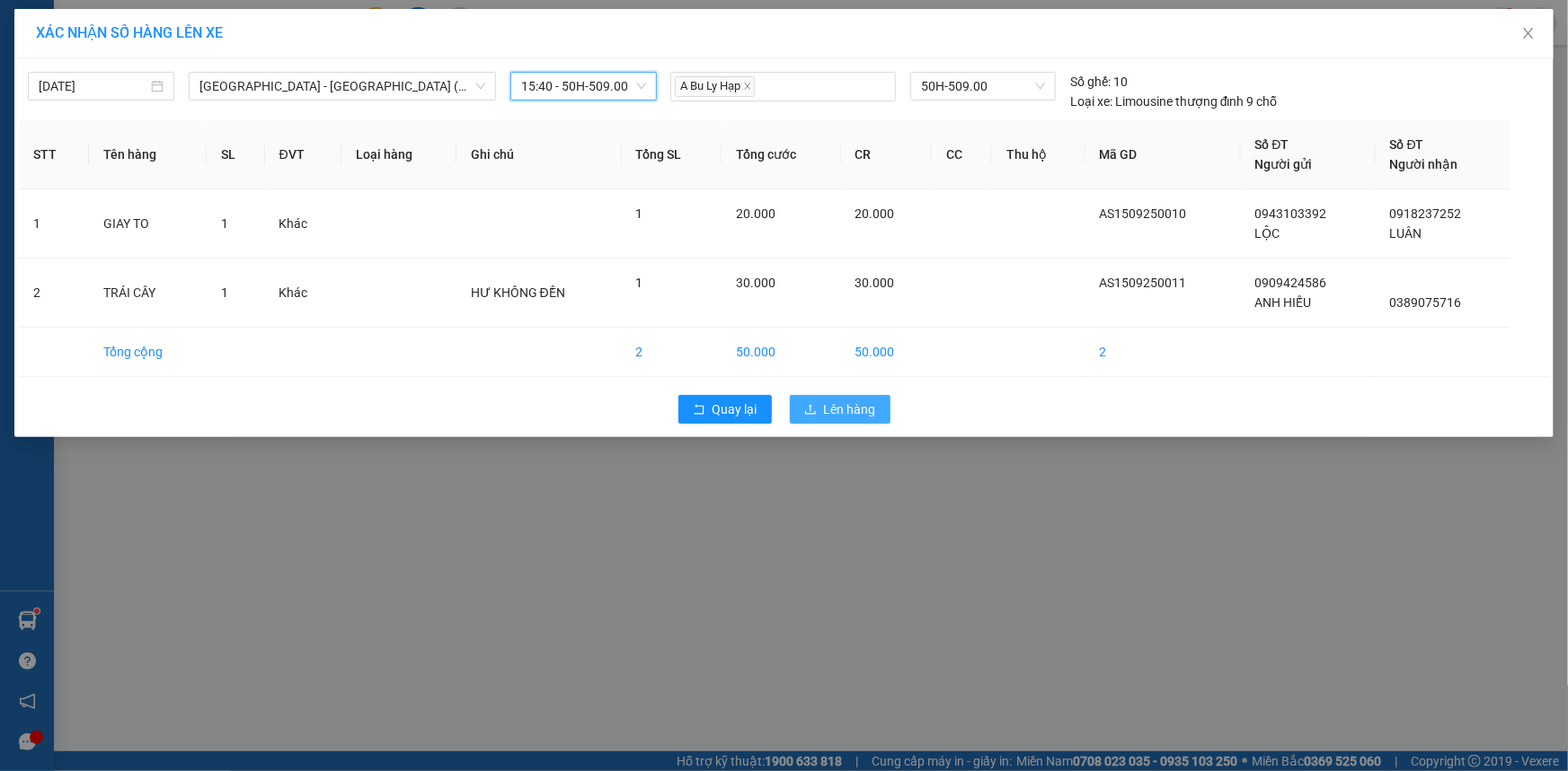
click at [840, 411] on span "Lên hàng" at bounding box center [850, 409] width 52 height 20
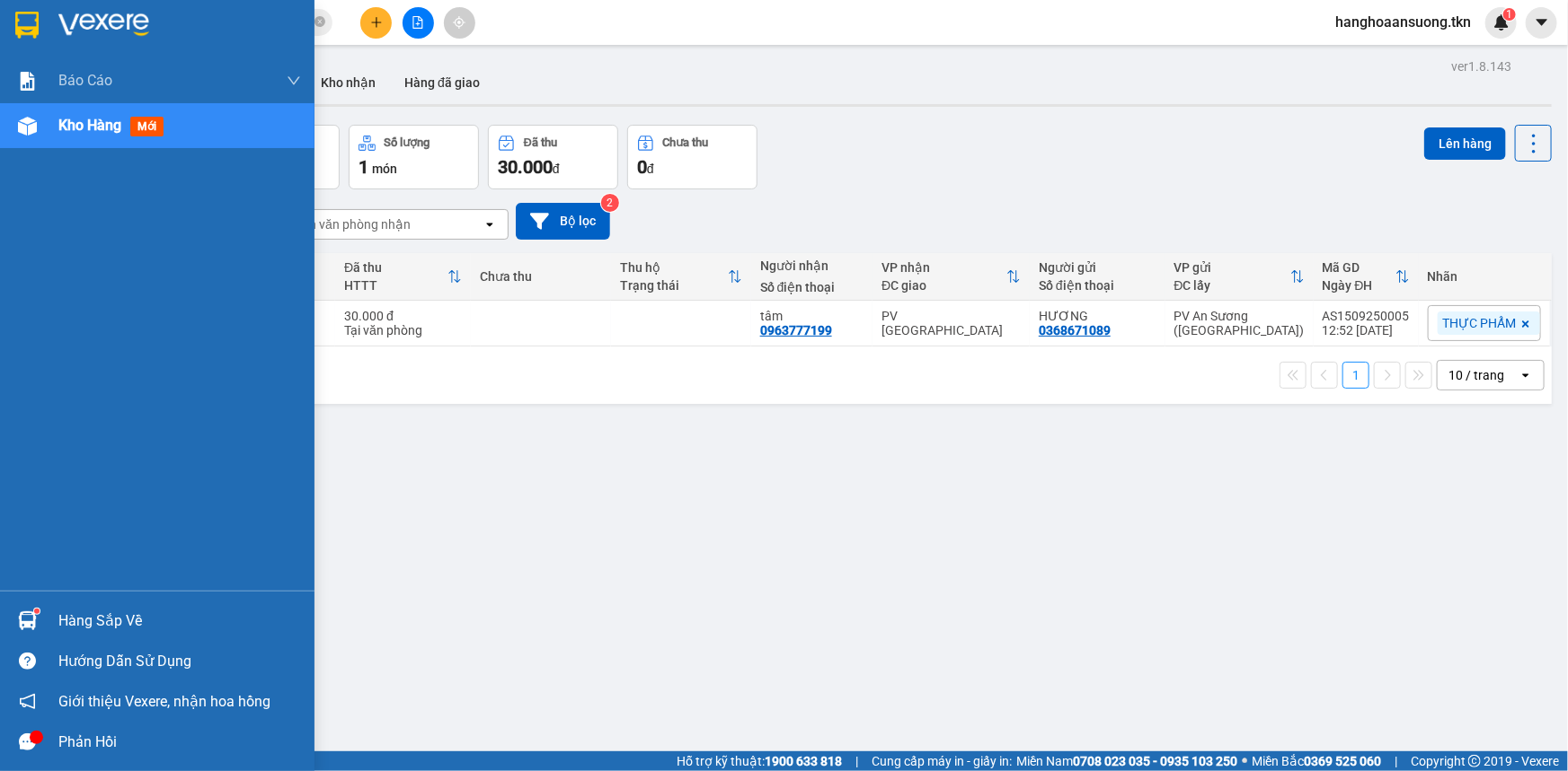
click at [47, 604] on div "Hàng sắp về" at bounding box center [157, 621] width 314 height 40
